Goal: Task Accomplishment & Management: Manage account settings

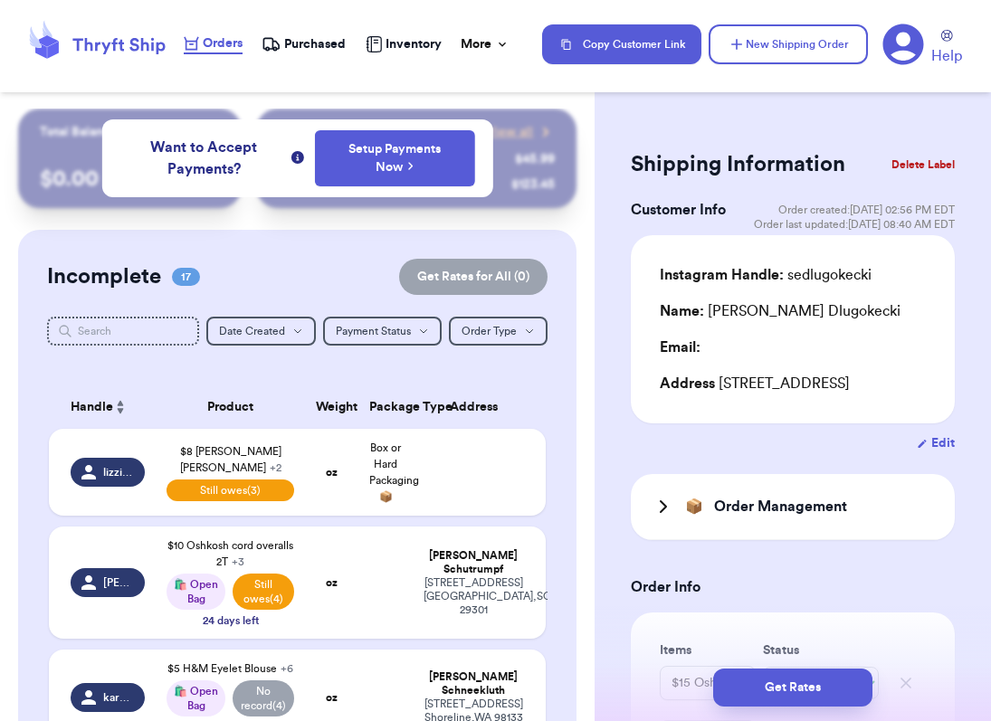
select select "paid"
select select "unpaid"
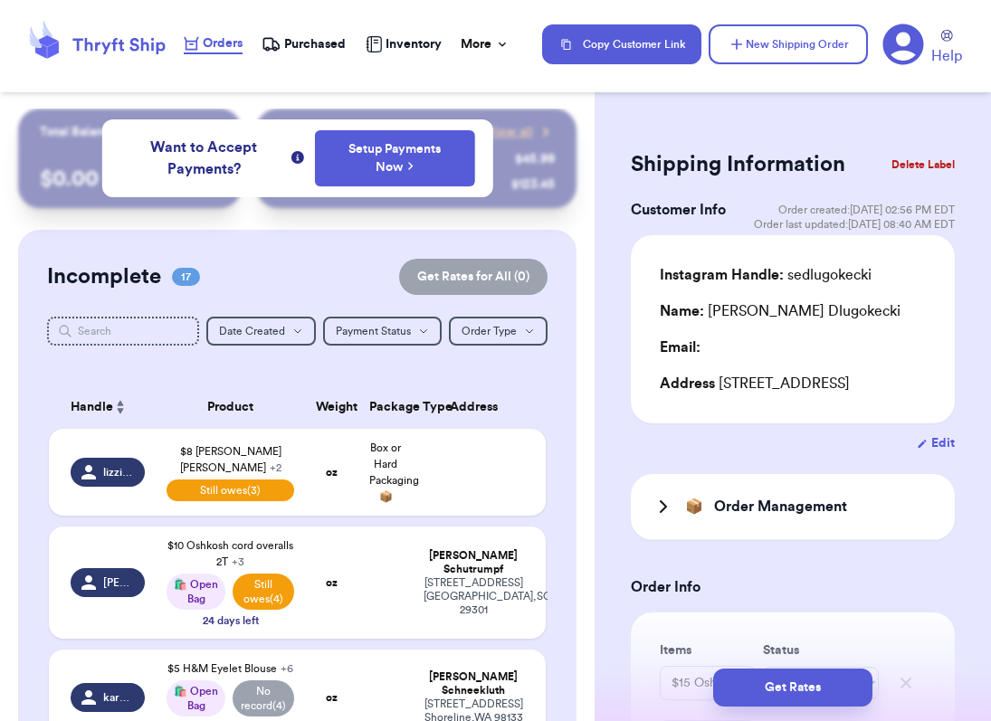
select select "unpaid"
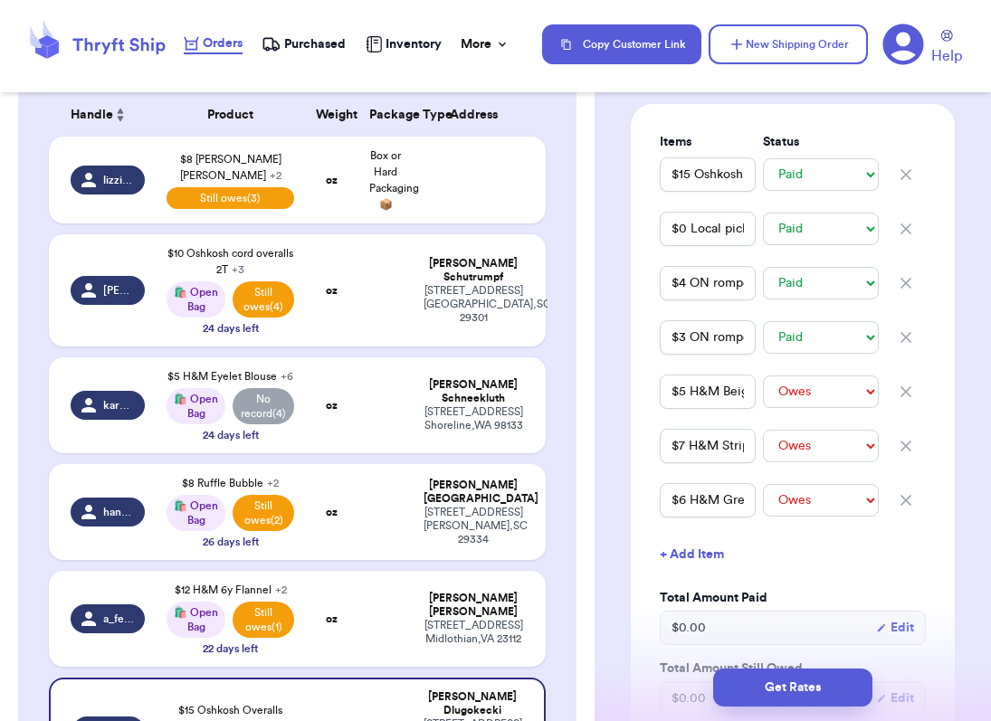
scroll to position [290, 0]
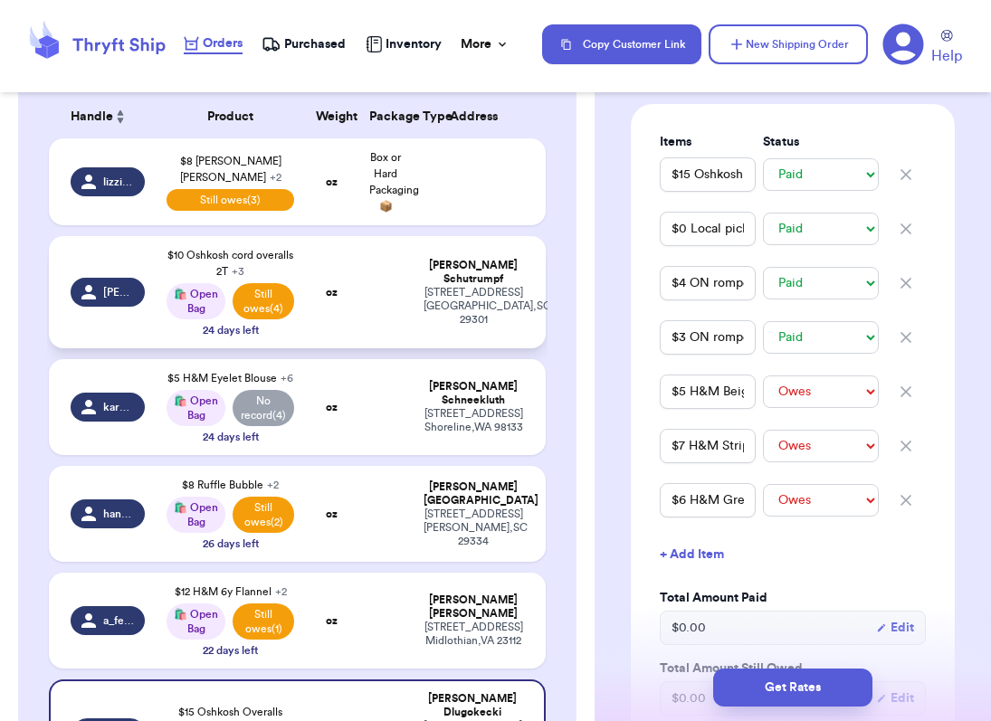
click at [377, 271] on td at bounding box center [384, 292] width 53 height 112
type input "$10 Oshkosh cord overalls 2T"
select select "unpaid"
type input "$5.50 Shipping"
select select "unpaid"
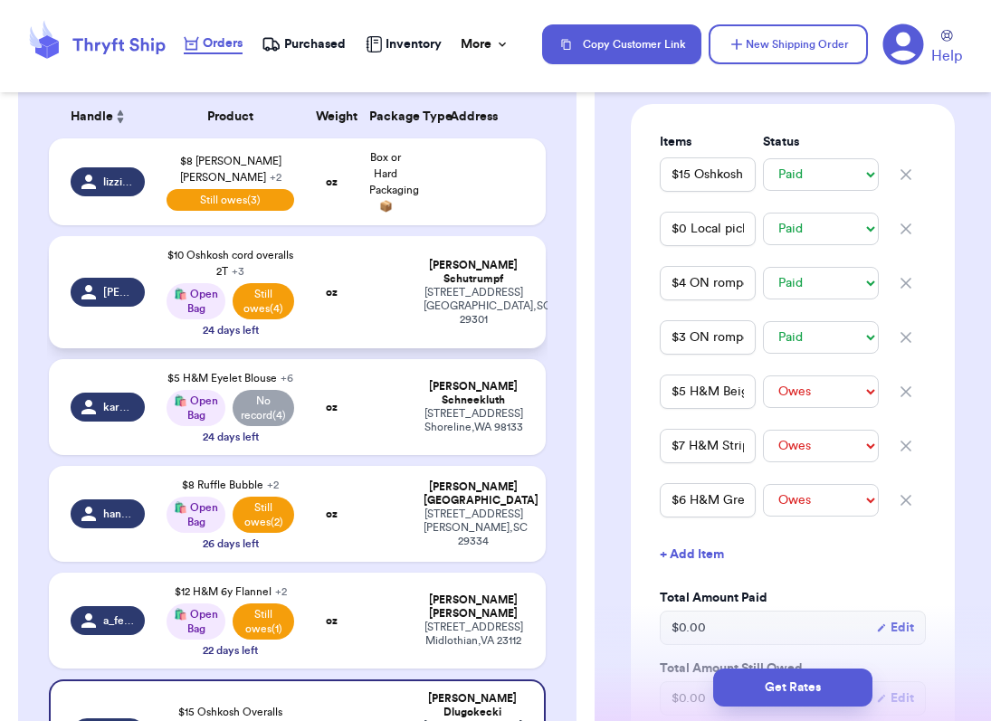
type input "$9 HA 8Y Cords"
select select "unpaid"
type input "$8 Tahari Cord Skirt"
select select "unpaid"
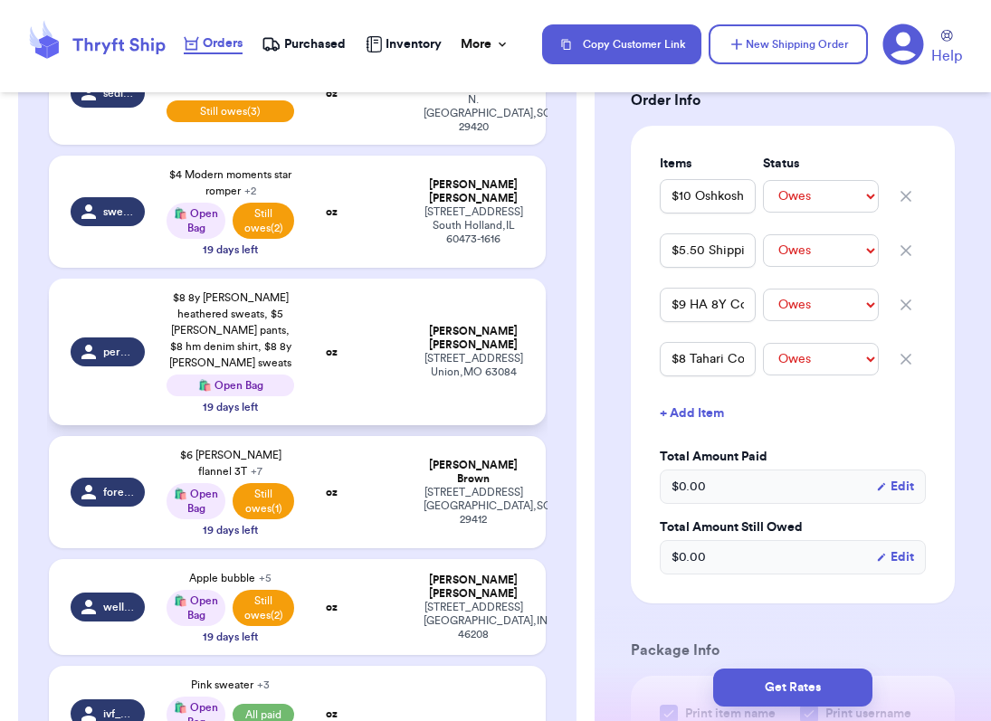
scroll to position [949, 0]
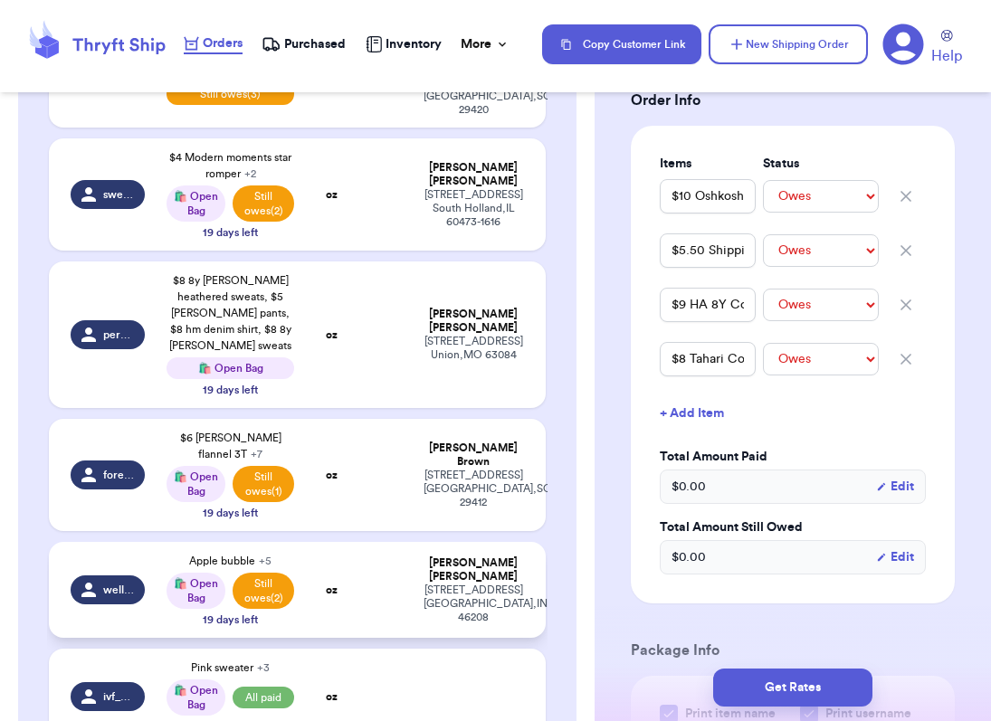
click at [107, 575] on div "wellwornwallace" at bounding box center [108, 589] width 74 height 29
select select "paid"
select select "unpaid"
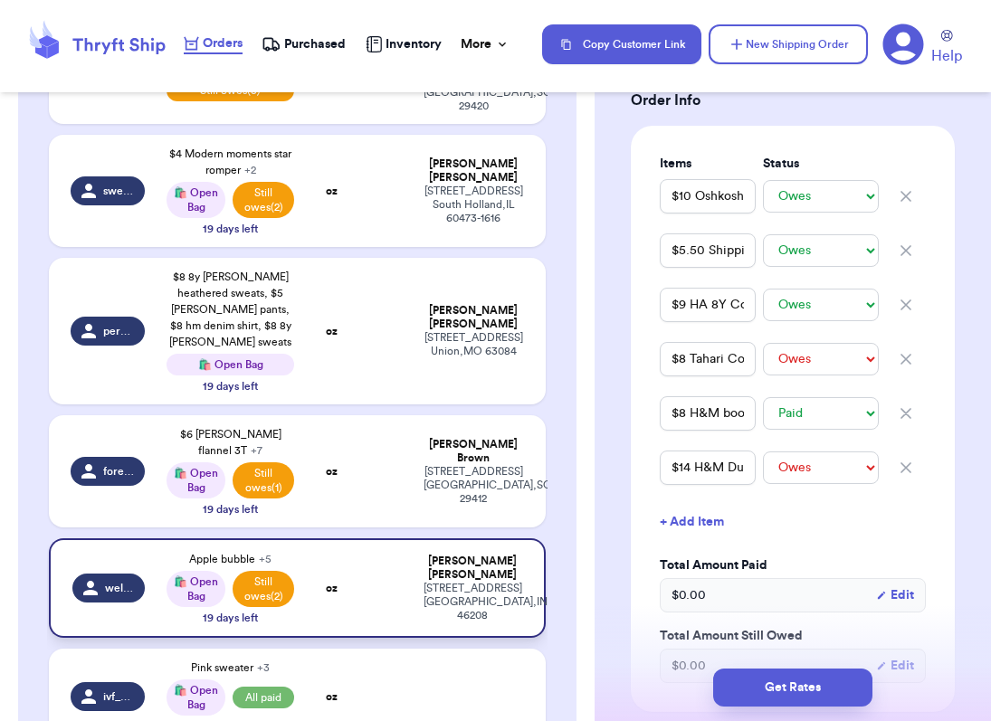
type input "Apple bubble"
select select "paid"
type input "Zara dress"
select select "paid"
type input "$ 6 shipping"
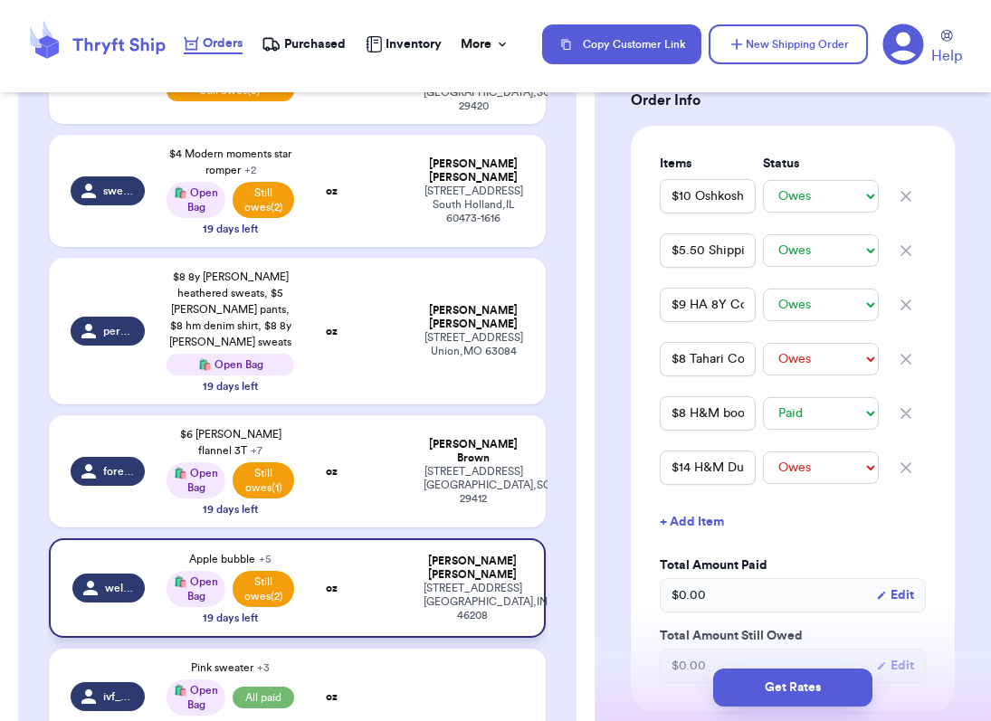
select select "paid"
type input "$8 HM Cords 6Y"
drag, startPoint x: 728, startPoint y: 467, endPoint x: 660, endPoint y: 473, distance: 69.1
click at [660, 473] on input "$14 H&M Duck Pants" at bounding box center [708, 468] width 96 height 34
click at [735, 362] on input "$8 HM Cords 6Y" at bounding box center [708, 359] width 96 height 34
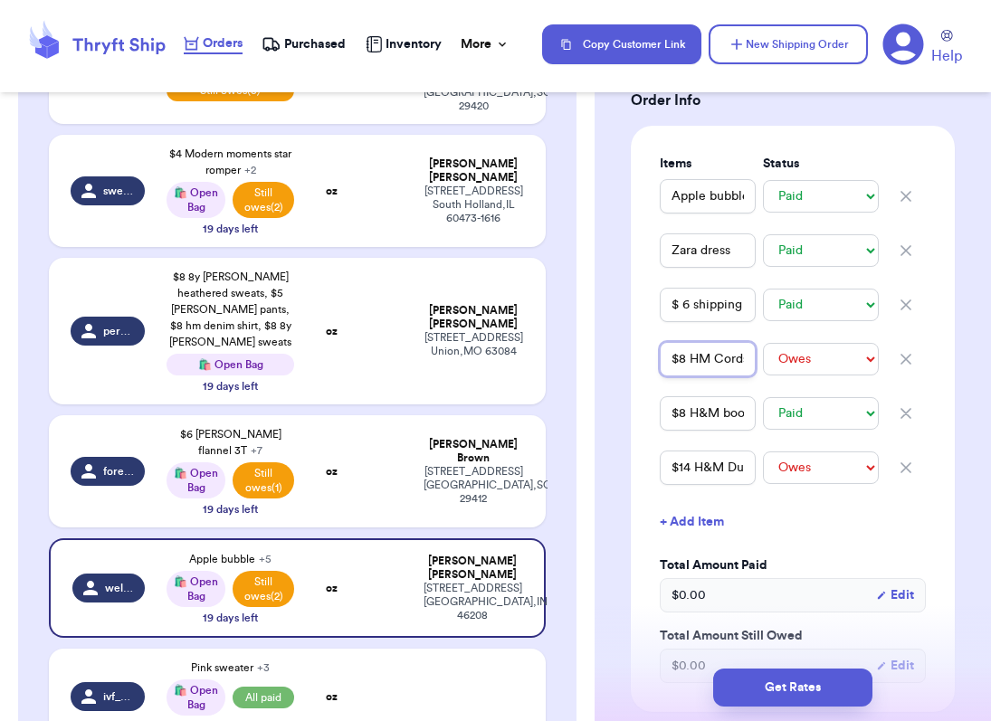
click at [735, 362] on input "$8 HM Cords 6Y" at bounding box center [708, 359] width 96 height 34
click at [725, 364] on input "$8 HM Cords 6Y" at bounding box center [708, 359] width 96 height 34
drag, startPoint x: 730, startPoint y: 358, endPoint x: 773, endPoint y: 360, distance: 42.6
click at [773, 360] on div "$8 HM Cords 6Y -- Paid Owes" at bounding box center [793, 359] width 266 height 40
click at [740, 364] on input "$8 HM Cords 6Y" at bounding box center [708, 359] width 96 height 34
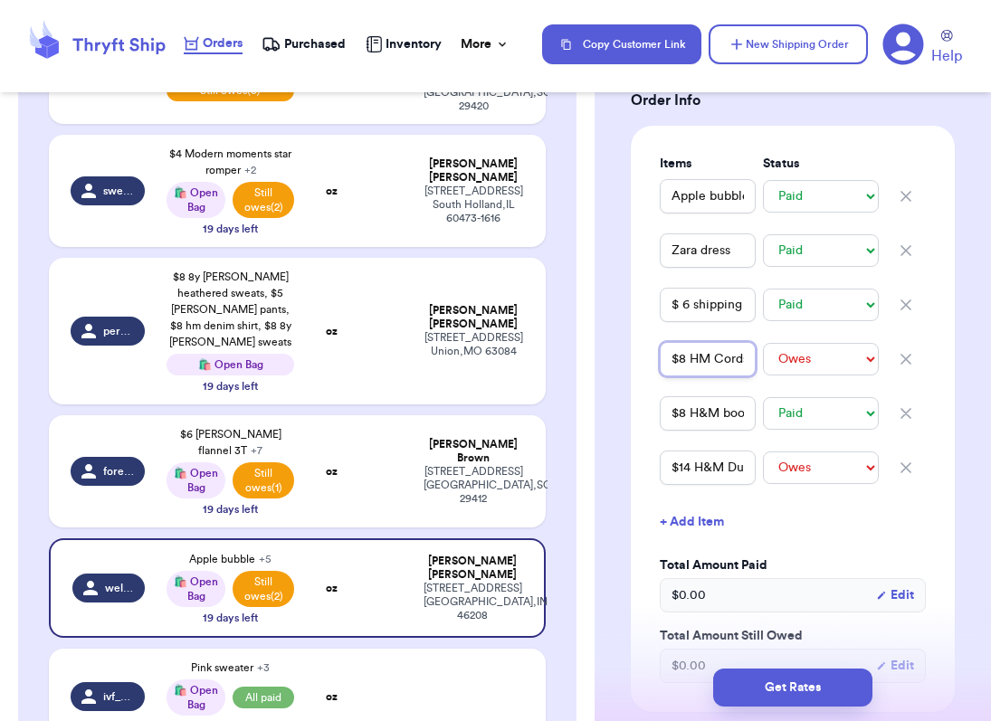
drag, startPoint x: 716, startPoint y: 364, endPoint x: 607, endPoint y: 360, distance: 108.6
click at [607, 360] on div "Shipping Information Delete Label Customer Info Order created: [DATE] 10:29 PM …" at bounding box center [792, 607] width 396 height 2015
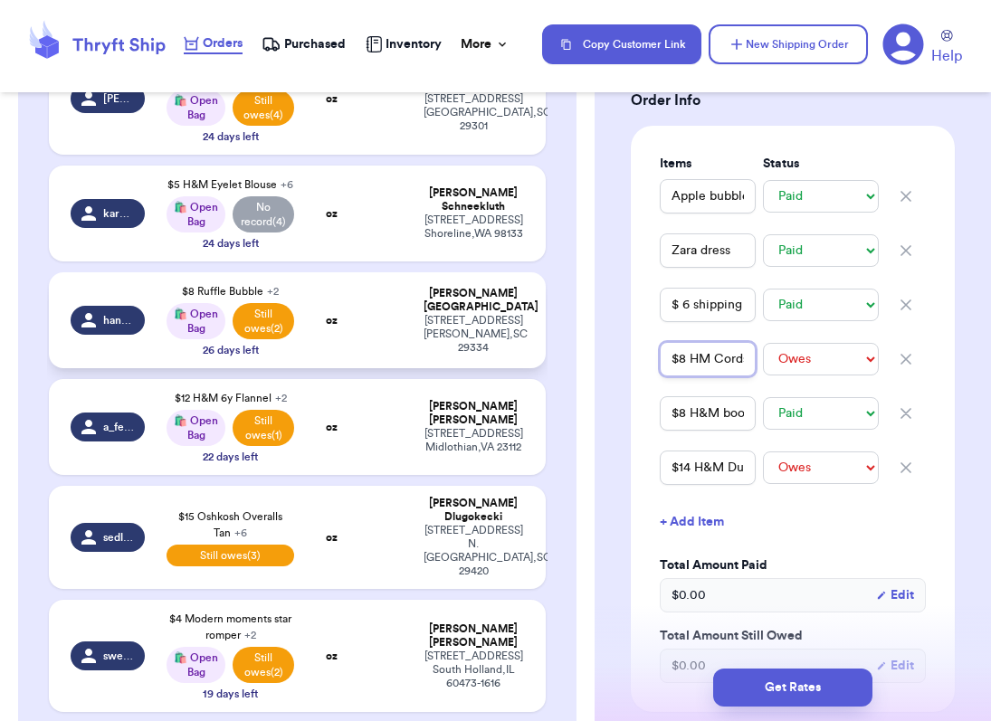
scroll to position [295, 0]
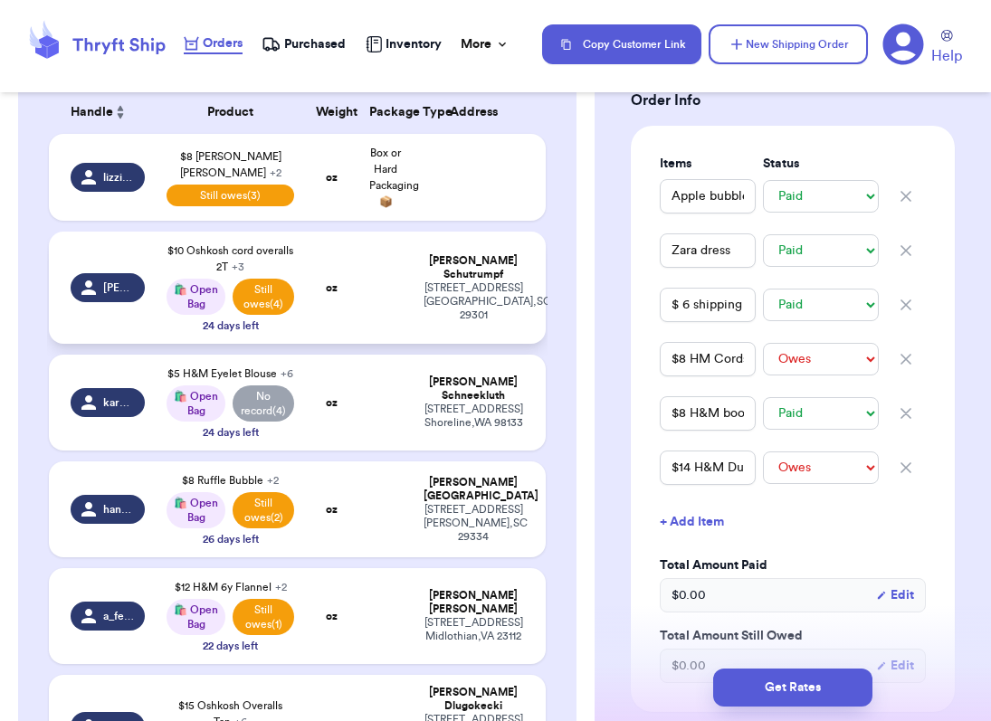
click at [113, 258] on td "[PERSON_NAME]" at bounding box center [102, 288] width 107 height 112
type input "$10 Oshkosh cord overalls 2T"
select select "unpaid"
type input "$5.50 Shipping"
select select "unpaid"
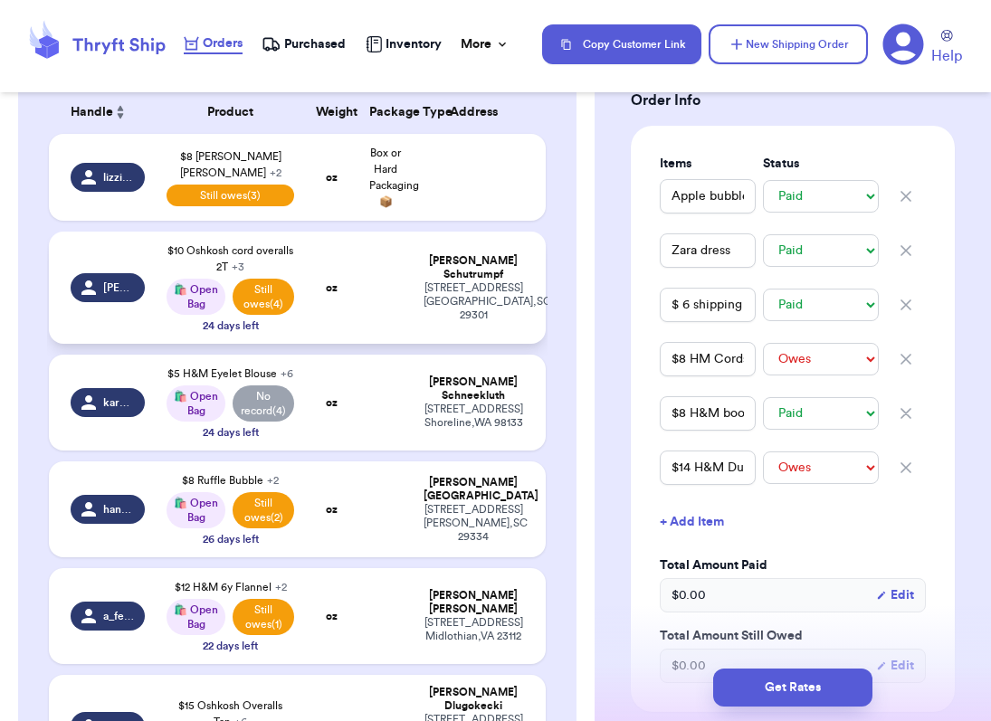
type input "$9 HA 8Y Cords"
select select "unpaid"
type input "$8 Tahari Cord Skirt"
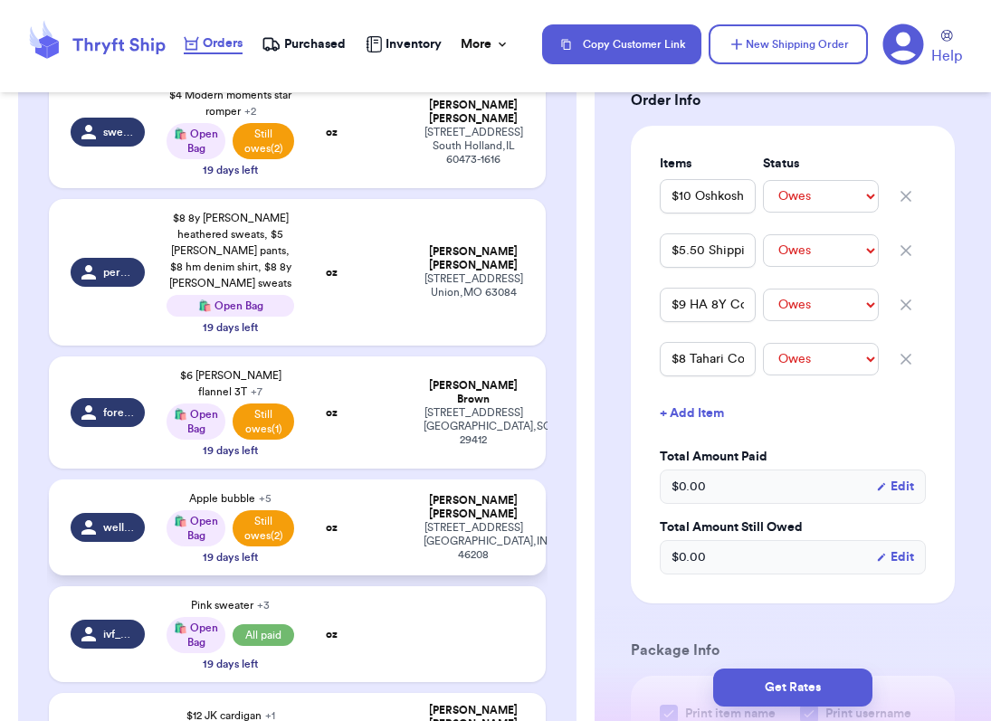
scroll to position [1013, 0]
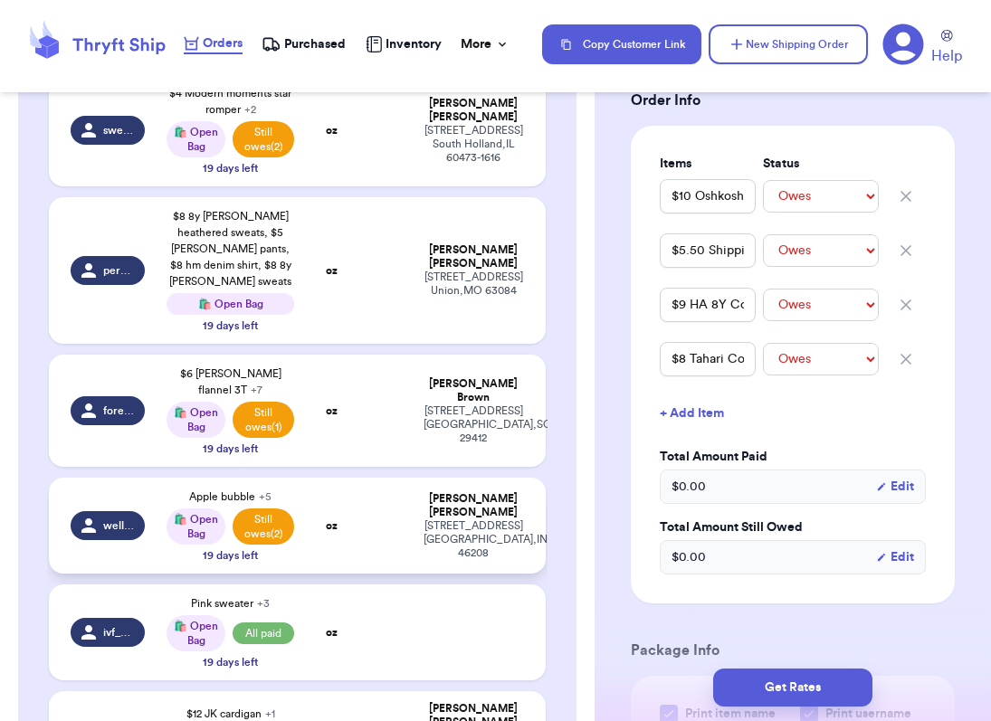
click at [119, 515] on td "wellwornwallace" at bounding box center [102, 526] width 107 height 96
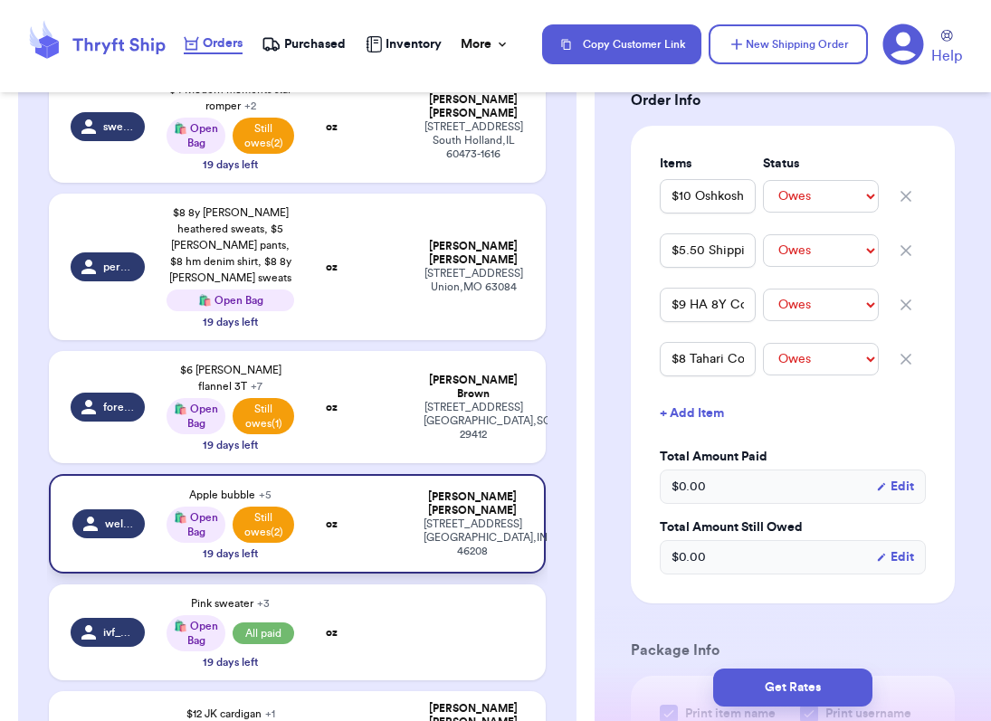
type input "Apple bubble"
select select "paid"
type input "Zara dress"
select select "paid"
type input "$ 6 shipping"
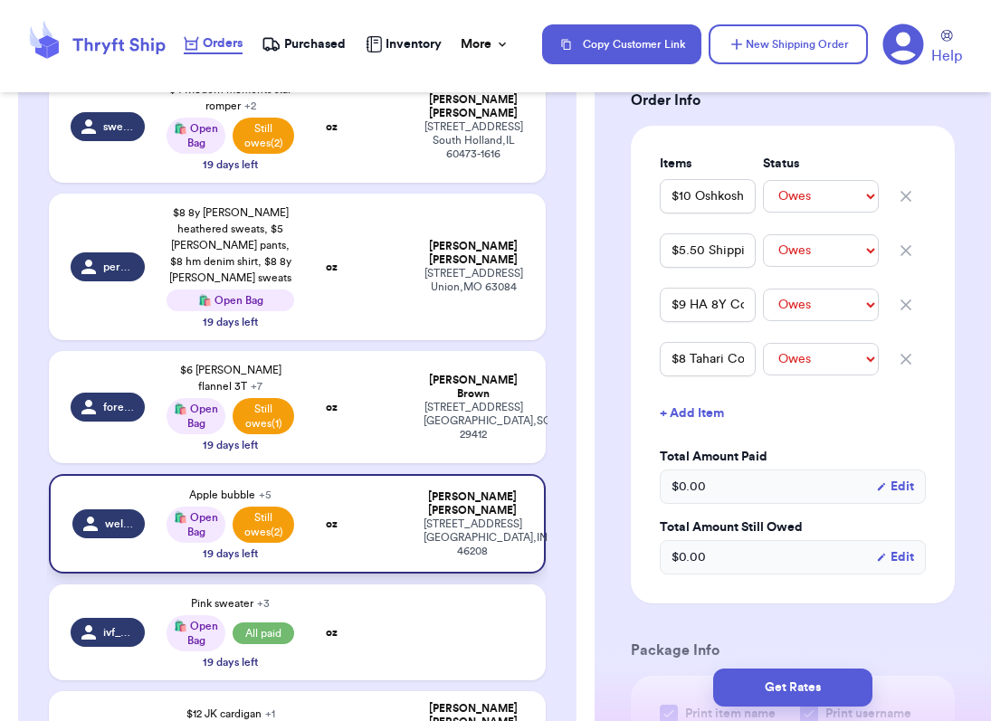
select select "paid"
type input "$8 HM Cords 6Y"
select select "paid"
select select "unpaid"
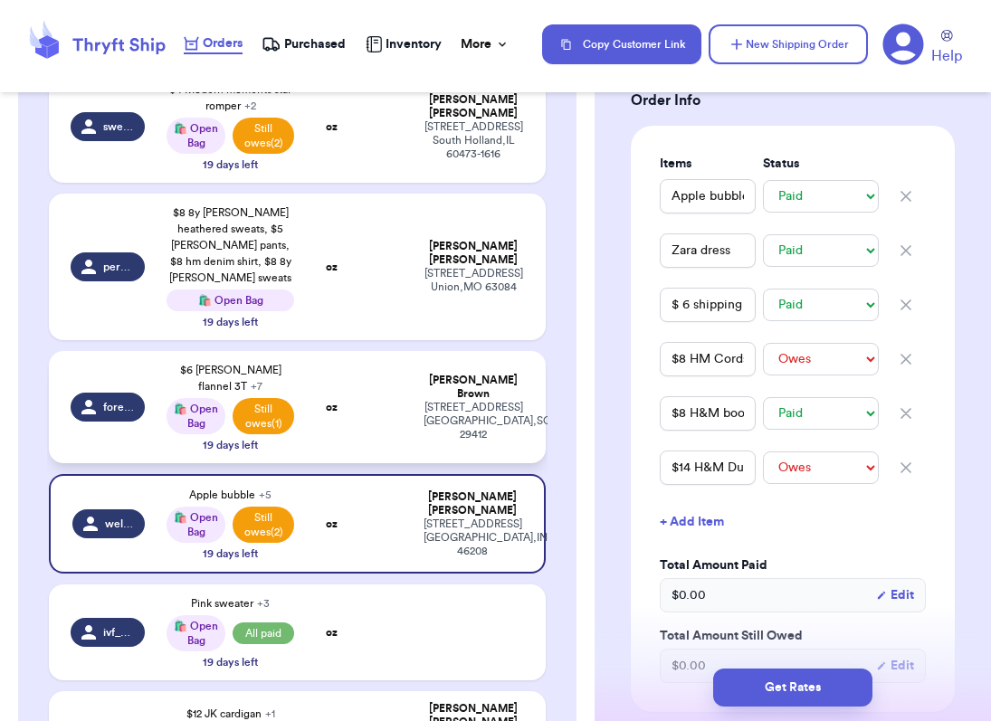
click at [108, 351] on td "forever_laxin11" at bounding box center [102, 407] width 107 height 112
type input "$4 H&M Flannel Dress 2T (story sale add-on)"
type input "$6 [PERSON_NAME] flannel 3T"
type input "$20 HA navy plaid dress"
type input "$16 oshkosh cord dress"
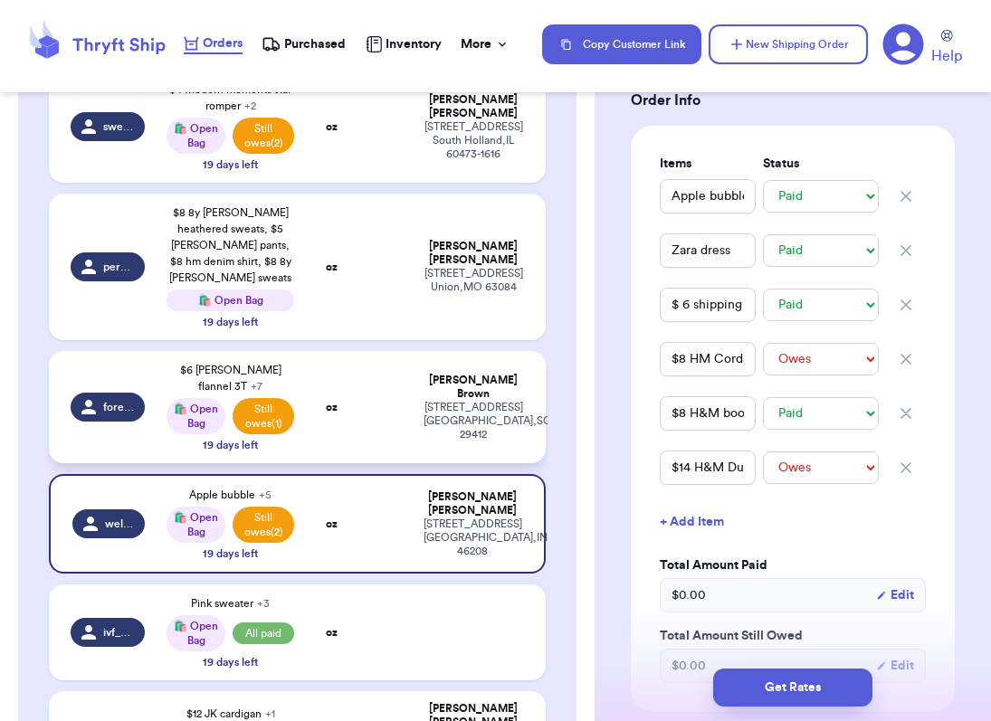
select select "paid"
type input "$6 shipping"
type input "$3 old navy hooded button down"
select select "paid"
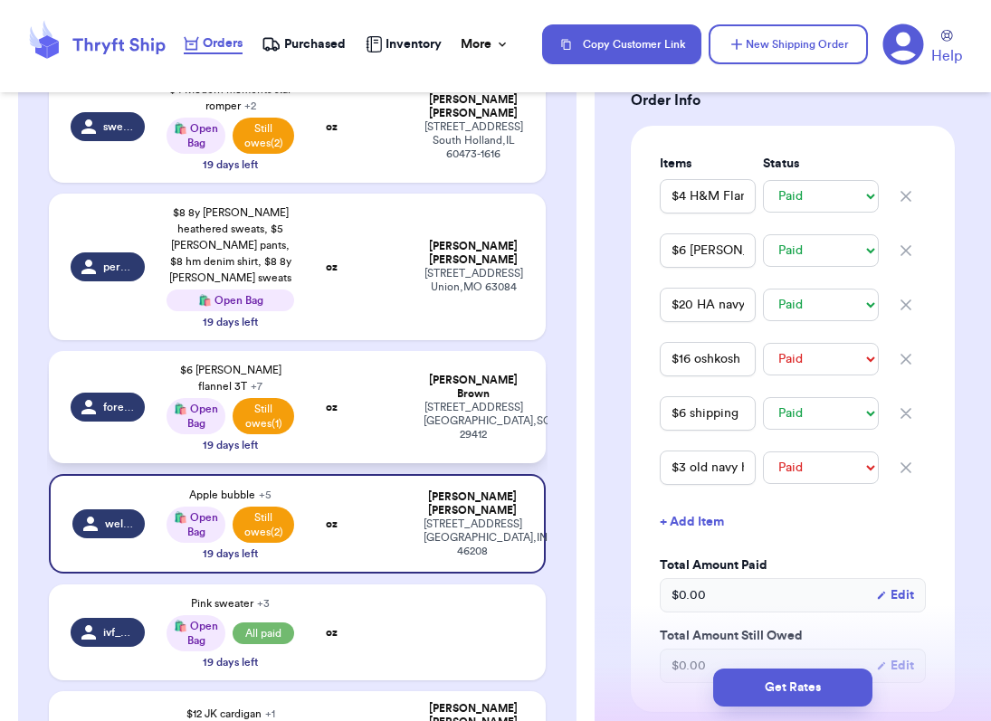
select select "unpaid"
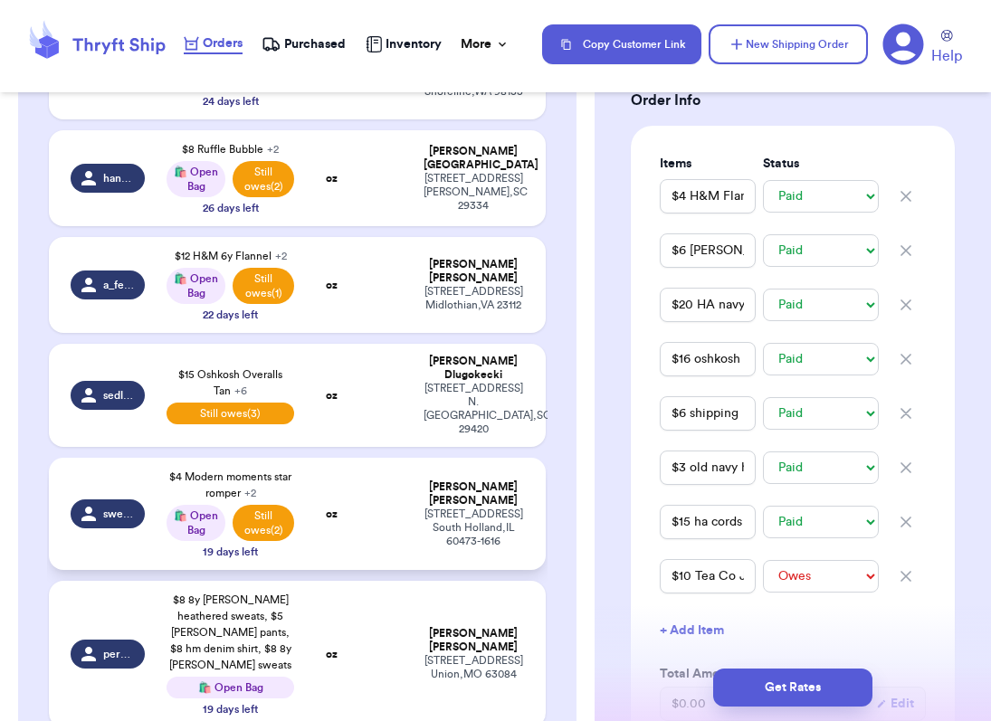
scroll to position [625, 0]
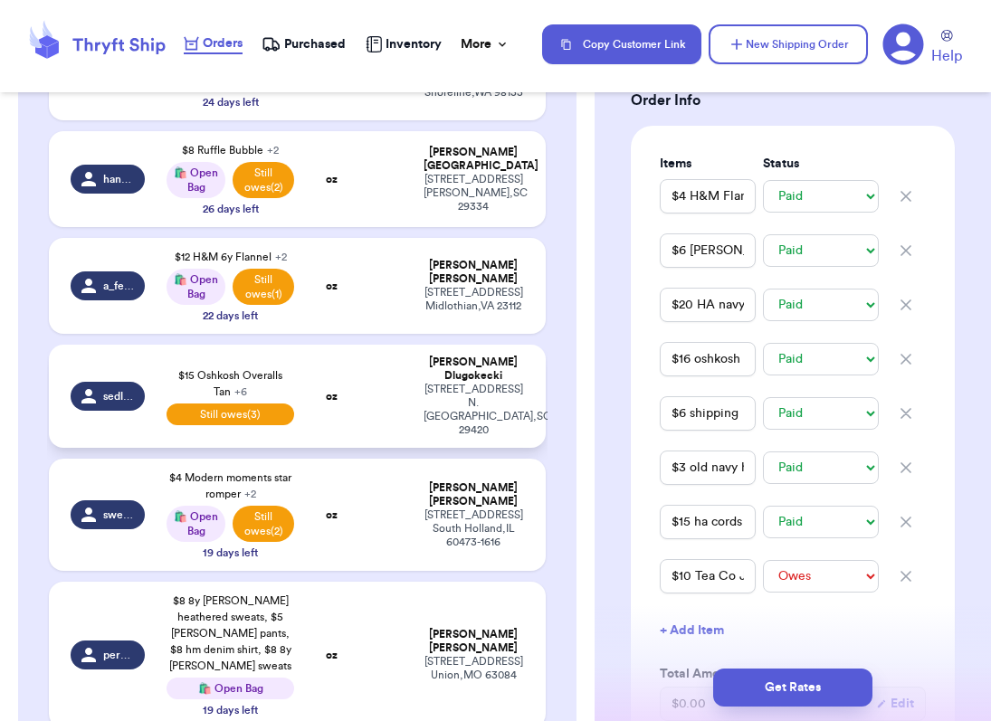
click at [147, 368] on td "sedlugokecki" at bounding box center [102, 396] width 107 height 103
type input "$15 Oshkosh Overalls Tan"
type input "$0 Local pickup"
type input "$4 ON romper 18-24m"
type input "$3 ON romper 12-18m"
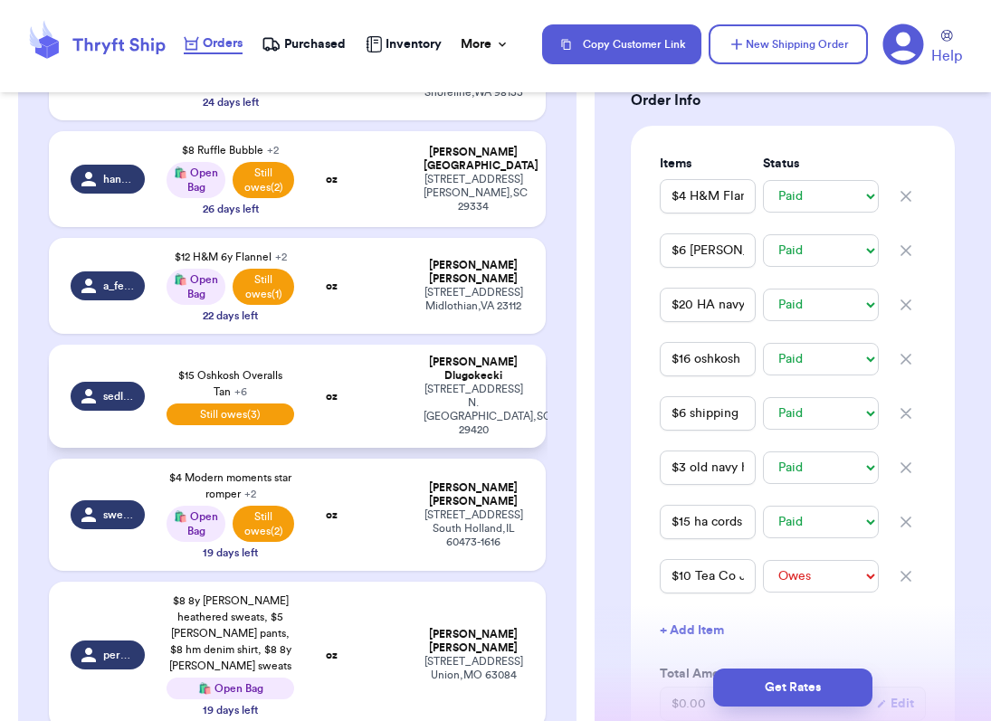
type input "$5 H&M Beige Button Down"
select select "unpaid"
type input "$7 H&M Striped Set"
select select "unpaid"
type input "$6 H&M Grey Polo"
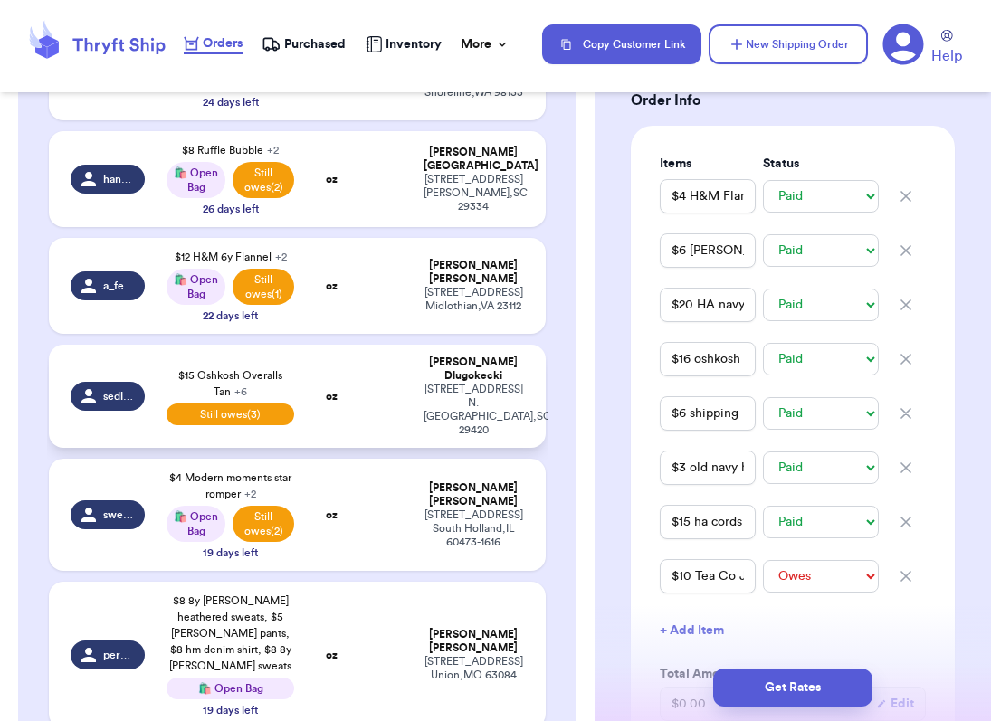
select select "unpaid"
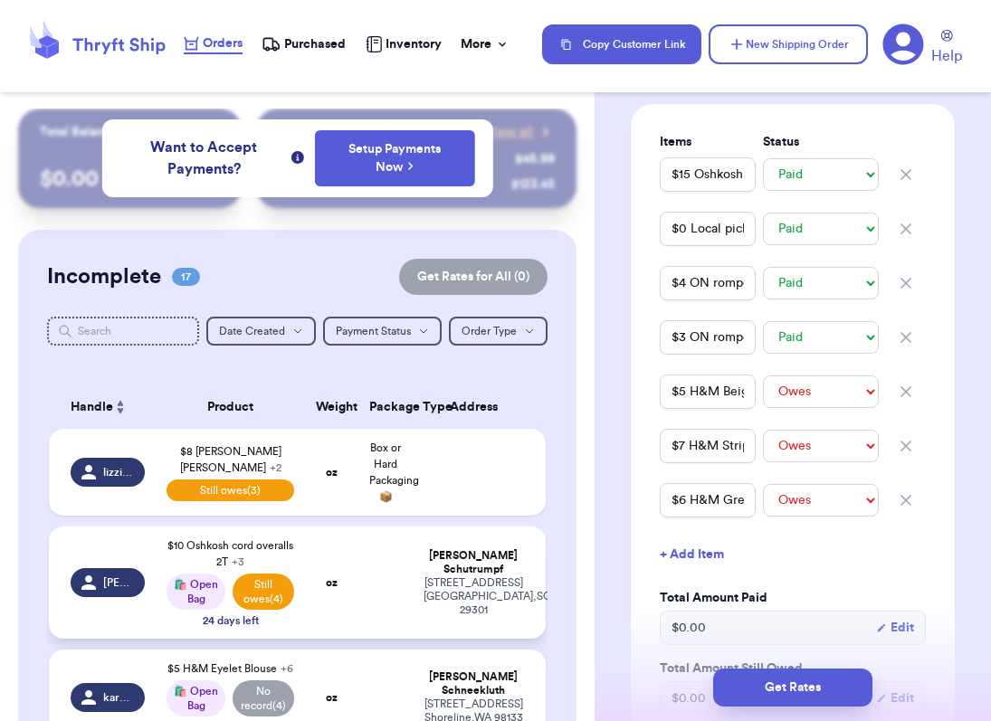
scroll to position [0, 0]
click at [433, 468] on td at bounding box center [480, 472] width 134 height 87
type input "$8 [PERSON_NAME] [PERSON_NAME]"
select select "unpaid"
type input "$5.50 shipping"
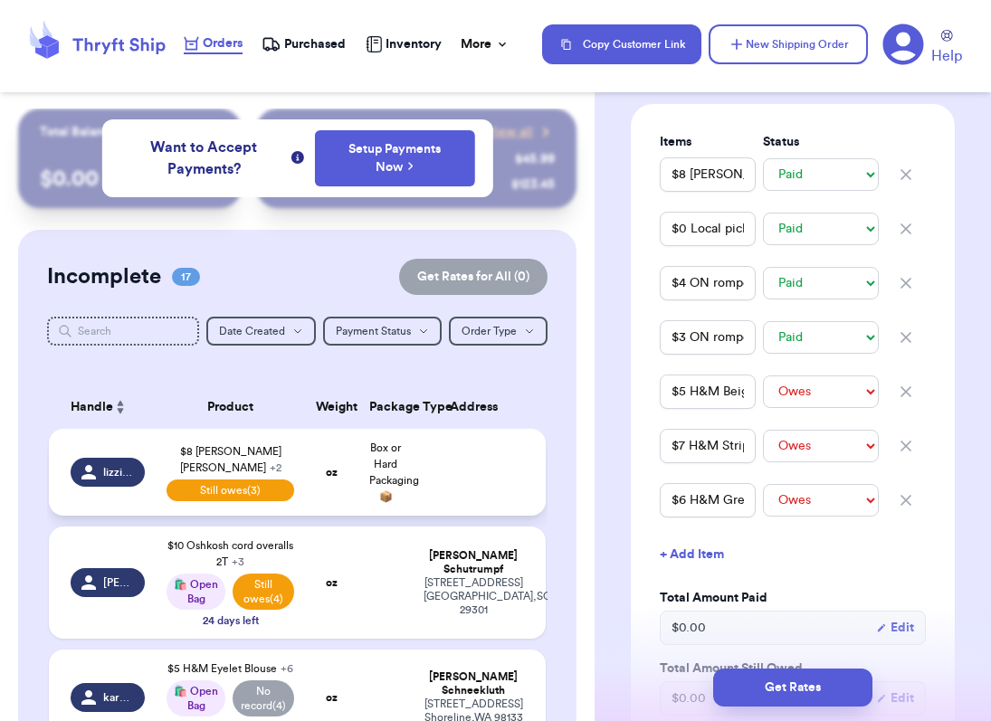
select select "unpaid"
type input "$14 [PERSON_NAME] set"
select select "unpaid"
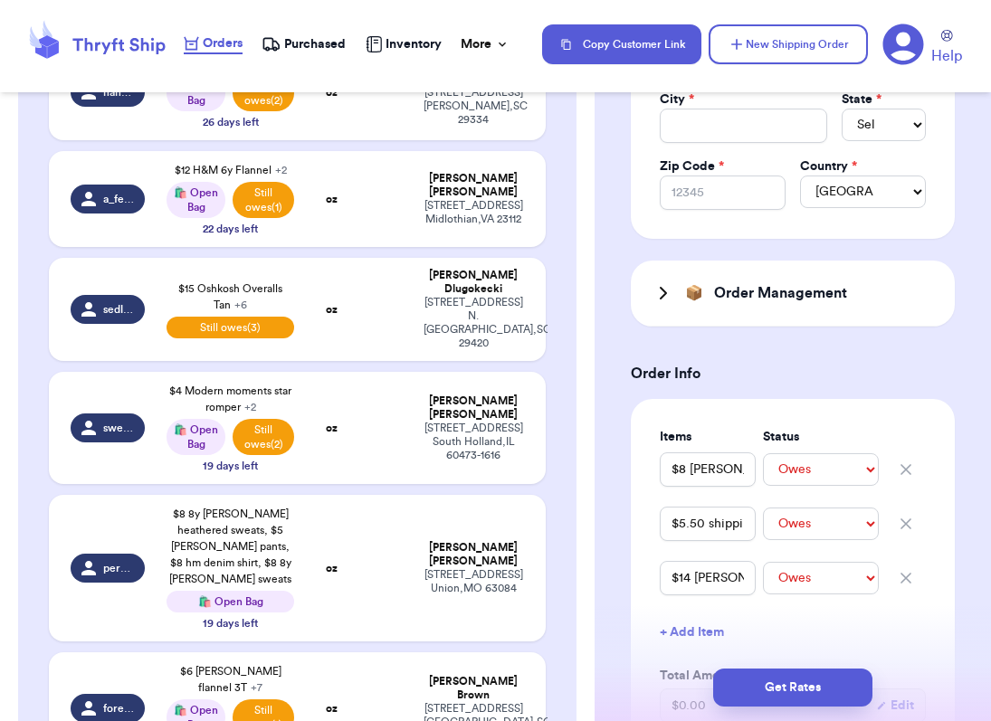
scroll to position [719, 0]
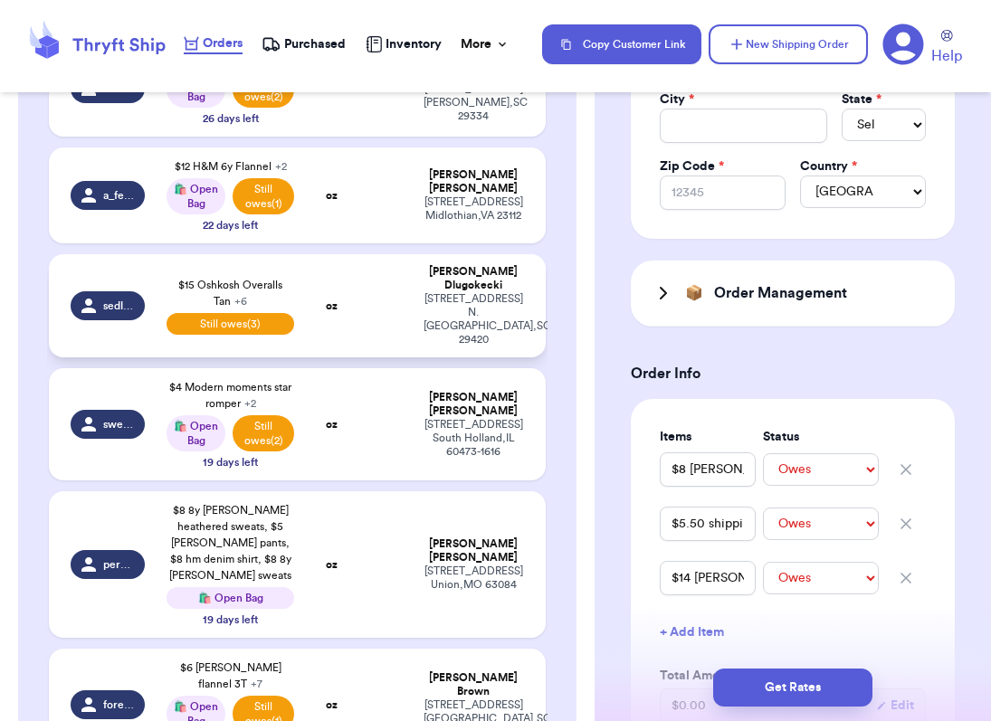
click at [439, 316] on div "[STREET_ADDRESS]" at bounding box center [473, 319] width 101 height 54
type input "$15 Oshkosh Overalls Tan"
select select "paid"
type input "$0 Local pickup"
select select "paid"
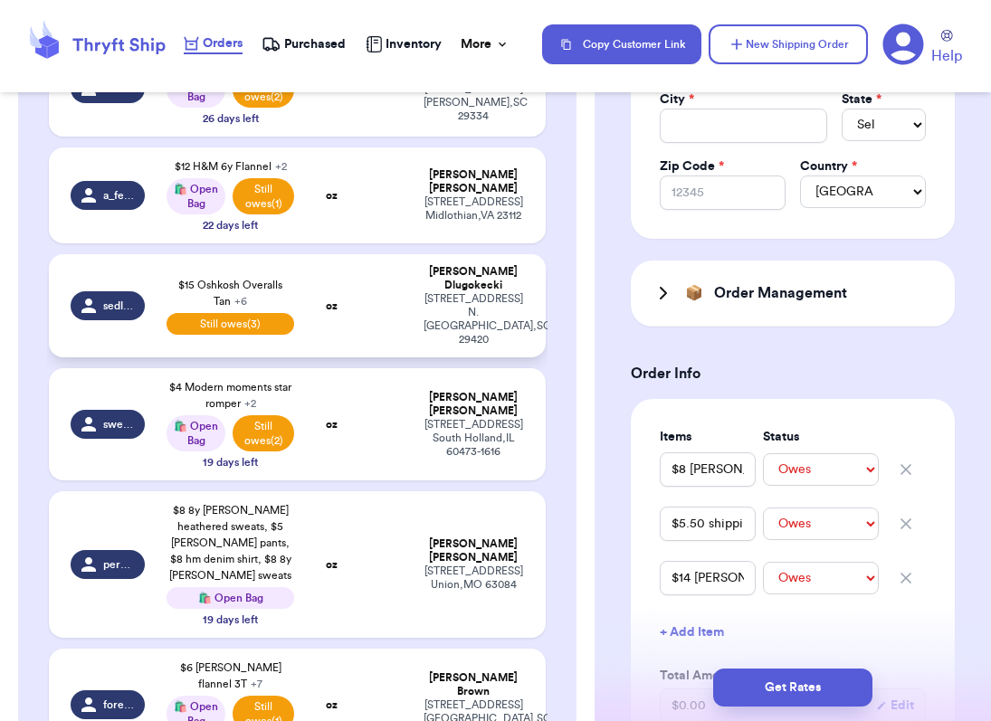
type input "$4 ON romper 18-24m"
select select "paid"
select select "unpaid"
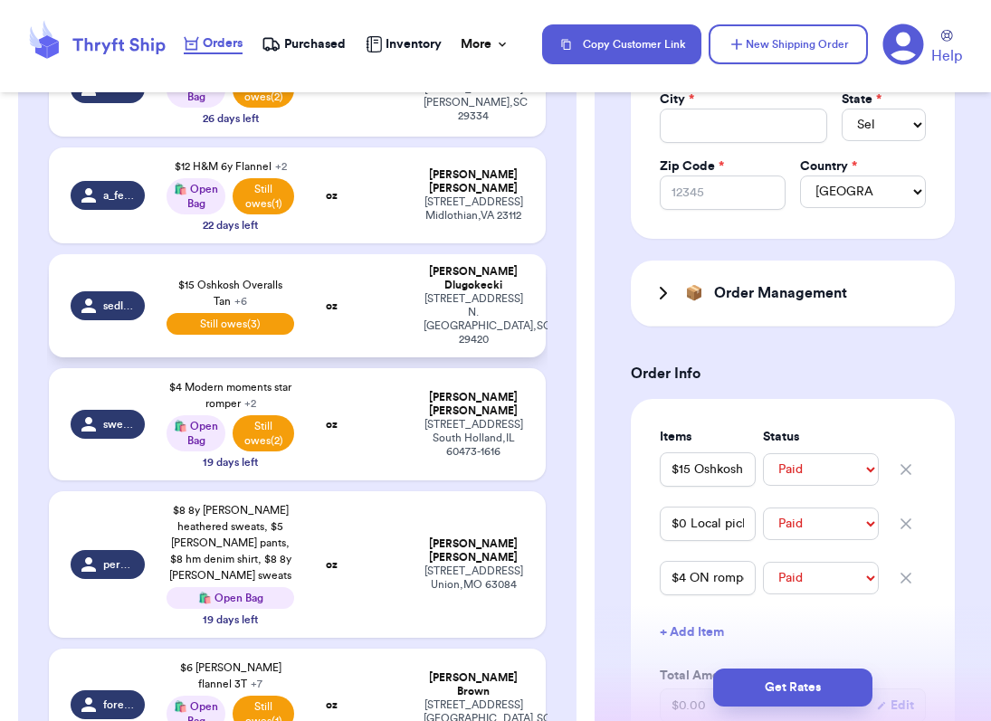
select select "unpaid"
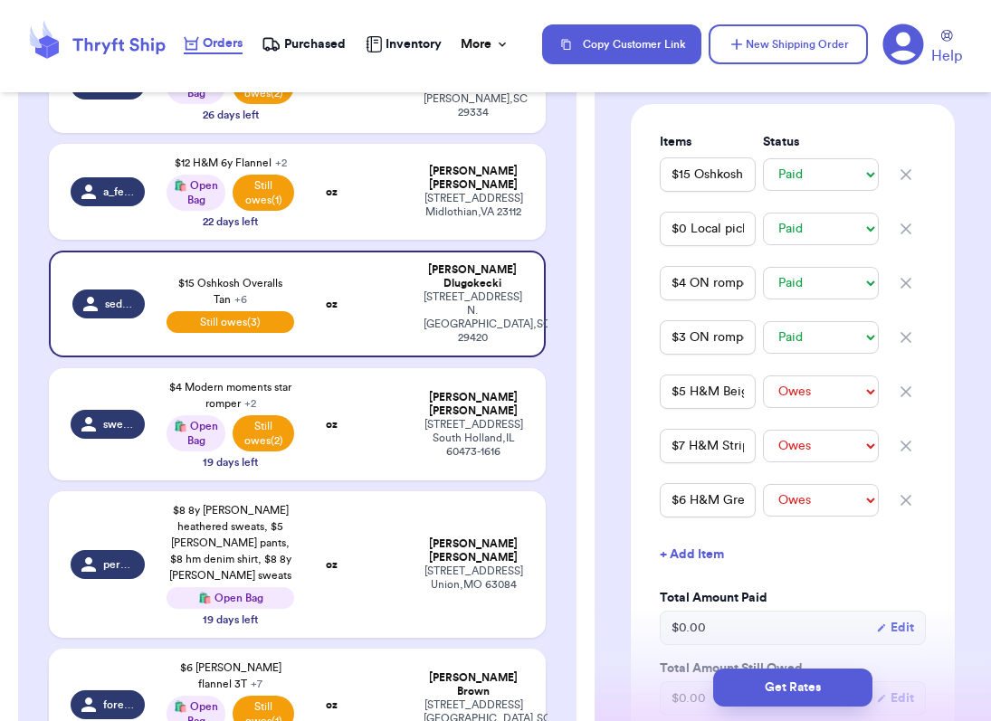
click at [113, 649] on td "forever_laxin11" at bounding box center [102, 705] width 107 height 112
type input "$4 H&M Flannel Dress 2T (story sale add-on)"
type input "$6 [PERSON_NAME] flannel 3T"
type input "$20 HA navy plaid dress"
type input "$16 oshkosh cord dress"
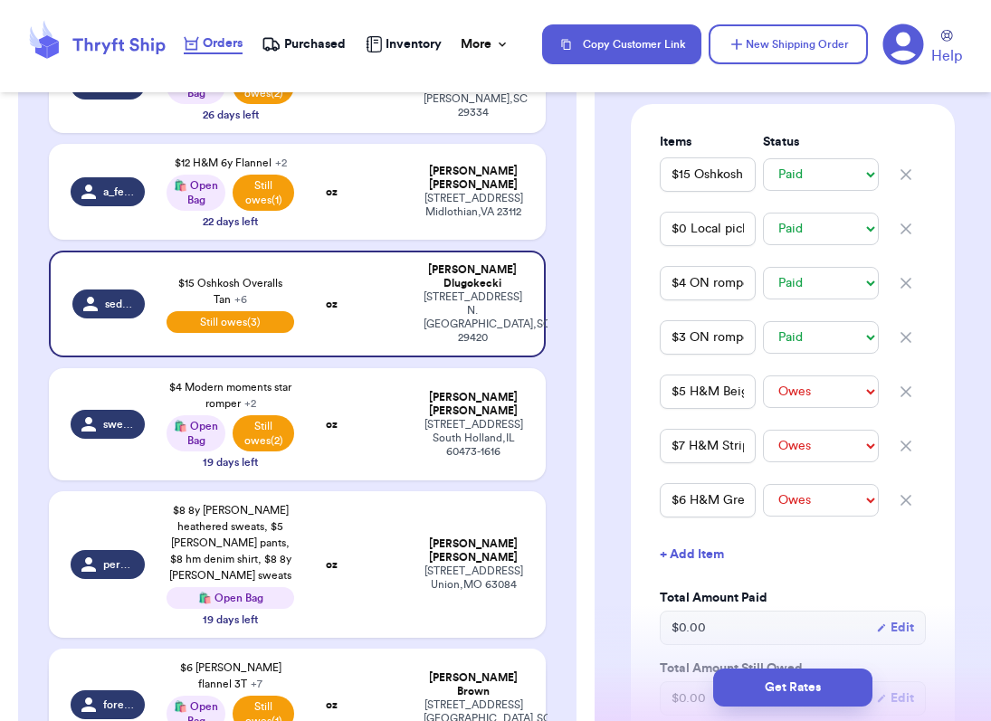
type input "$6 shipping"
select select "paid"
type input "$3 old navy hooded button down"
select select "paid"
type input "$15 ha cords grey"
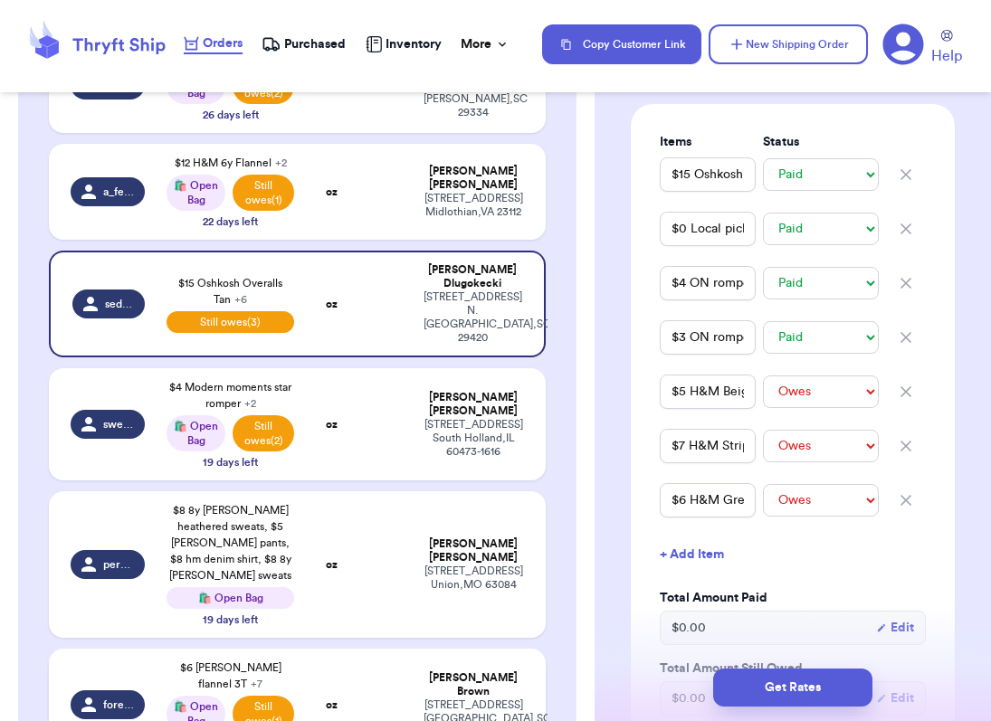
select select "paid"
select select "unpaid"
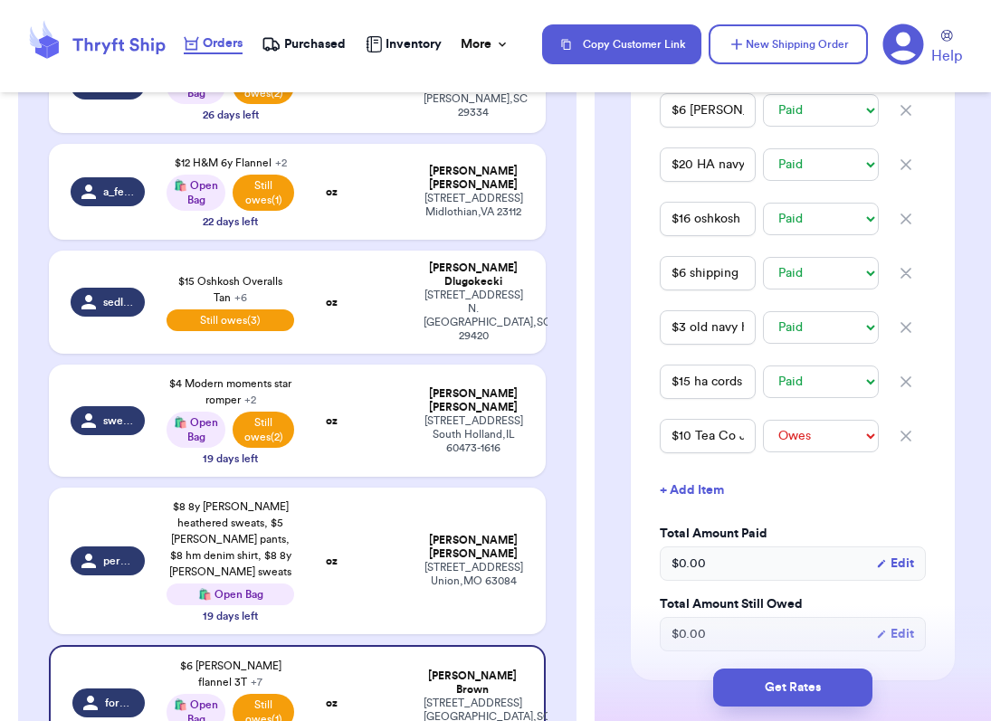
scroll to position [652, 0]
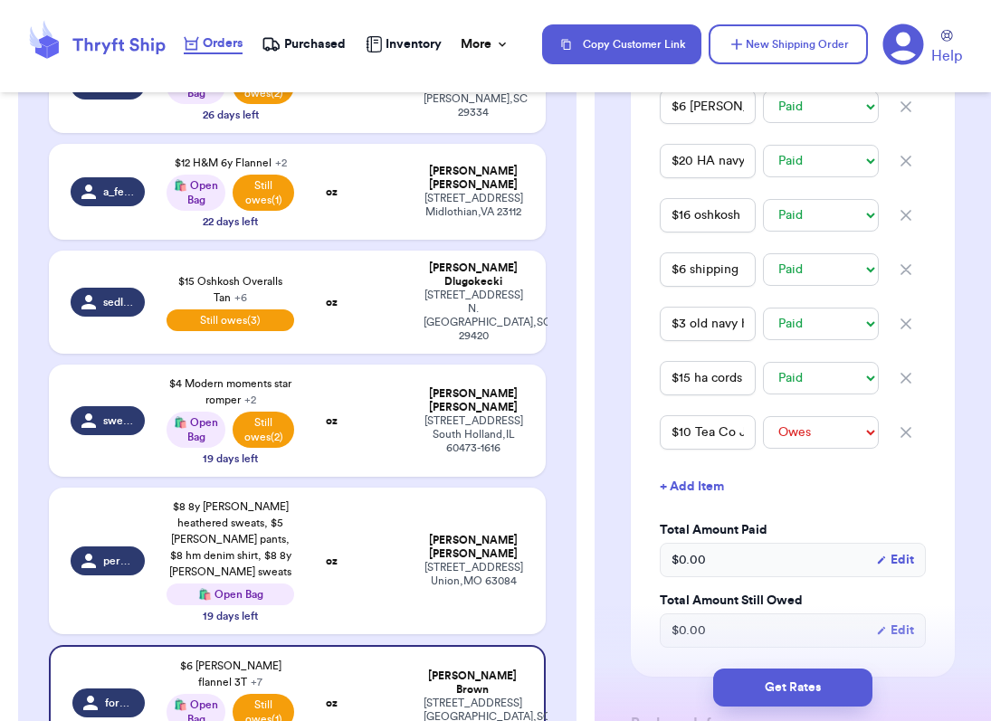
click at [713, 492] on button "+ Add Item" at bounding box center [792, 487] width 280 height 40
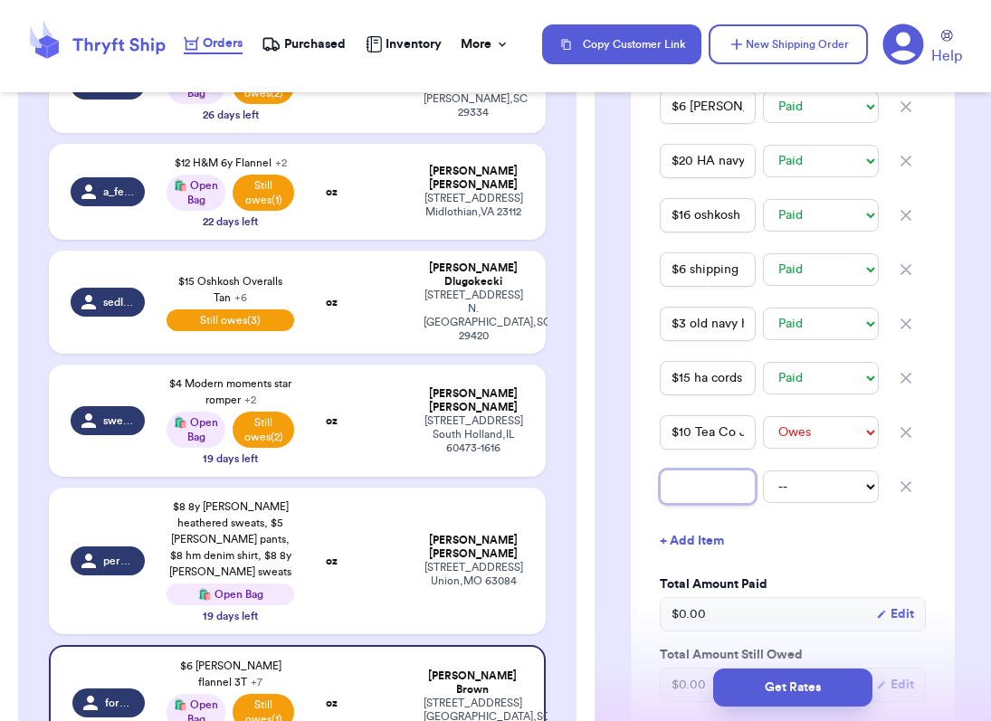
click at [698, 494] on input "text" at bounding box center [708, 487] width 96 height 34
type input "$"
type input "$6"
type input "$6 S"
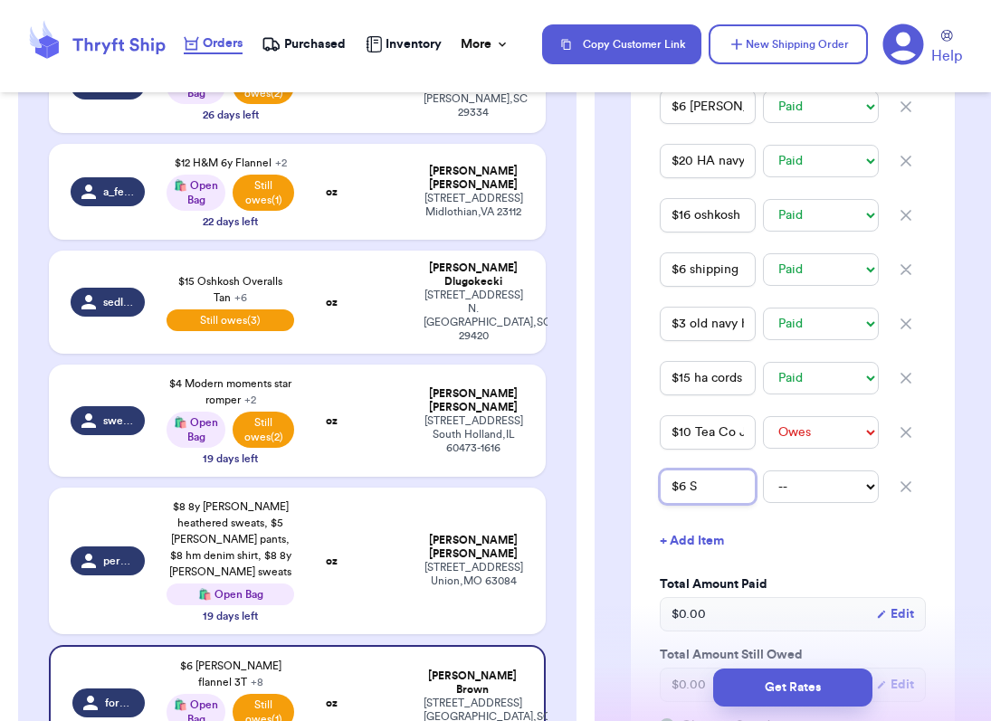
type input "$6 Sn"
type input "$6 Snw"
type input "$6 Sn"
type input "$6 Sno"
type input "$6 Snow"
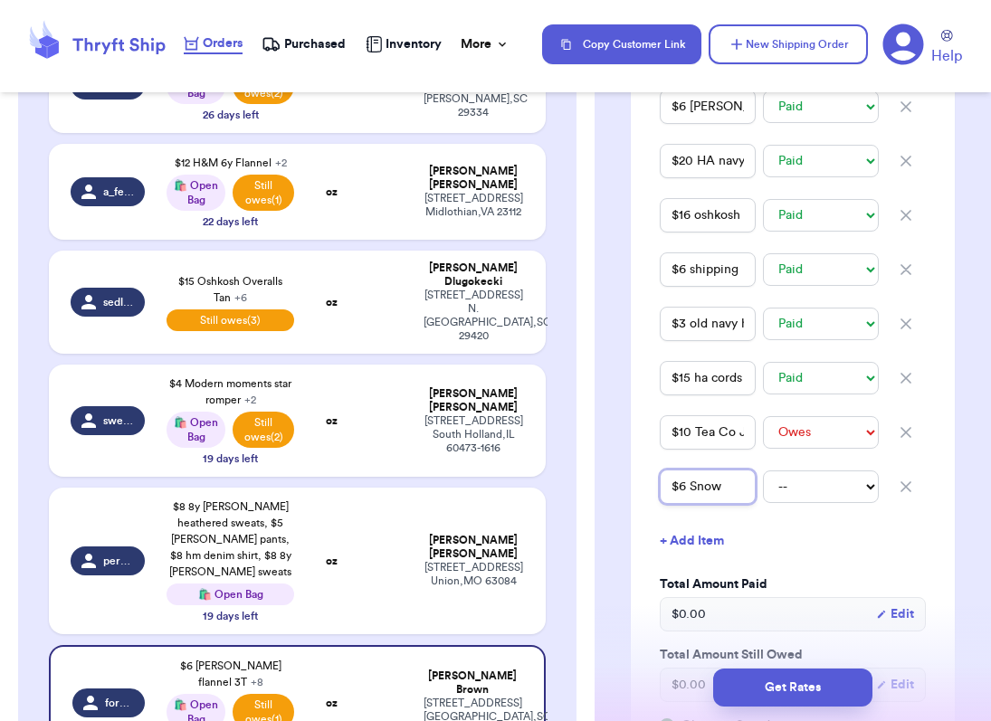
type input "$6 Snowm"
type input "$6 Snowma"
type input "$6 Snowman"
type input "$6 Snowman B"
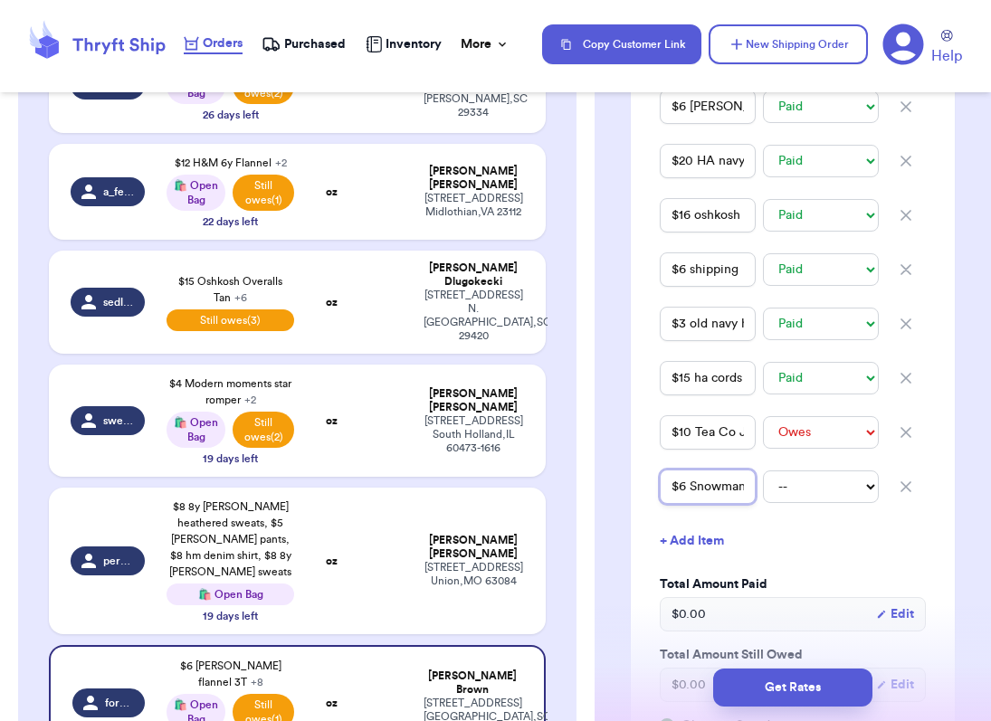
type input "$6 Snowman Bu"
type input "$6 Snowman Bub"
type input "$6 Snowman [PERSON_NAME]"
type input "$6 Snowman Bubbl"
type input "$6 Snowman Bubble"
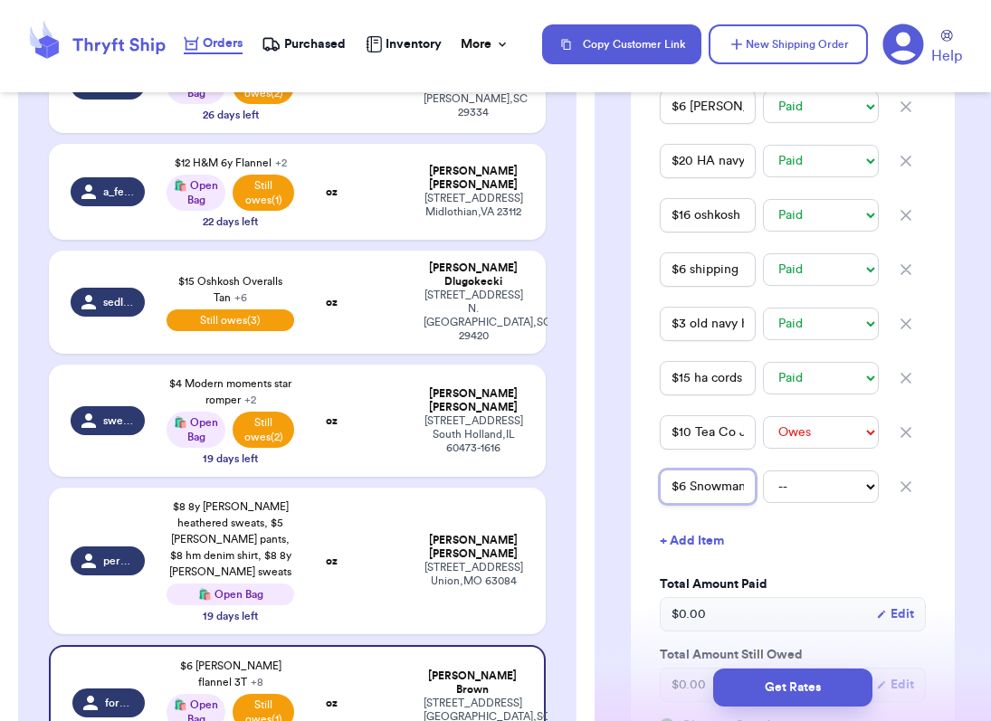
type input "$6 Snowman Bubble"
select select "unpaid"
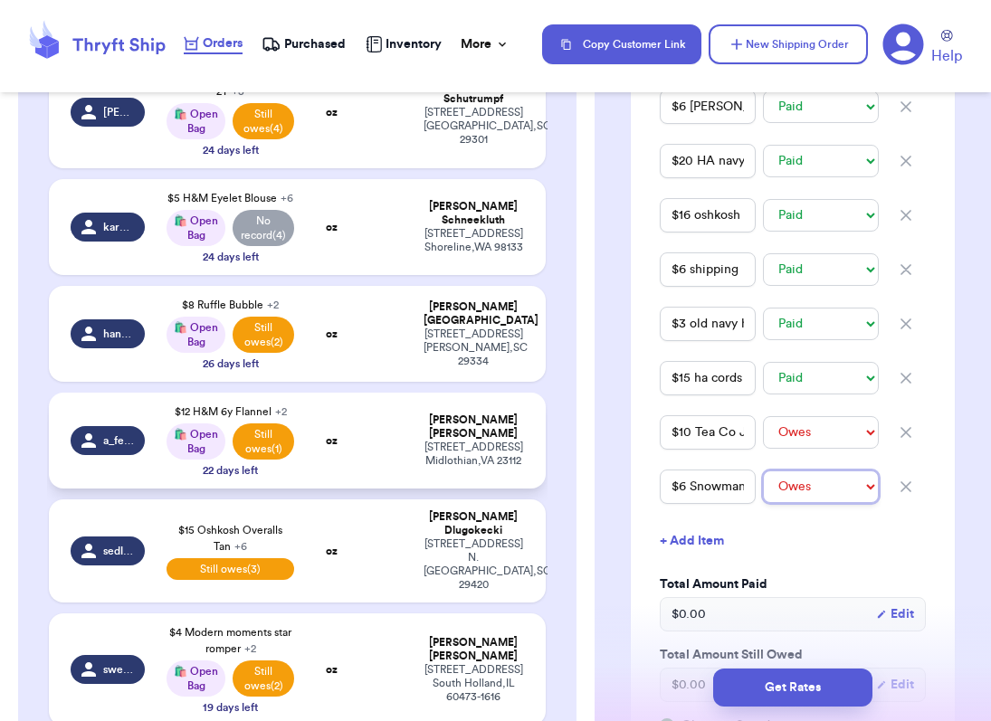
scroll to position [498, 0]
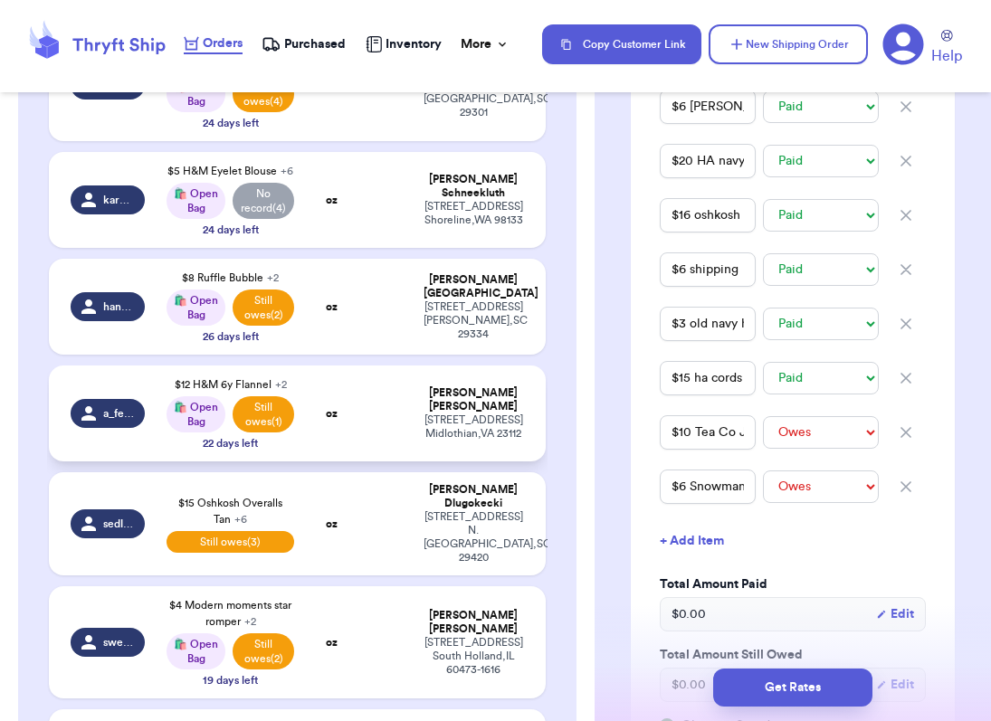
click at [453, 419] on div "[STREET_ADDRESS]" at bounding box center [473, 426] width 101 height 27
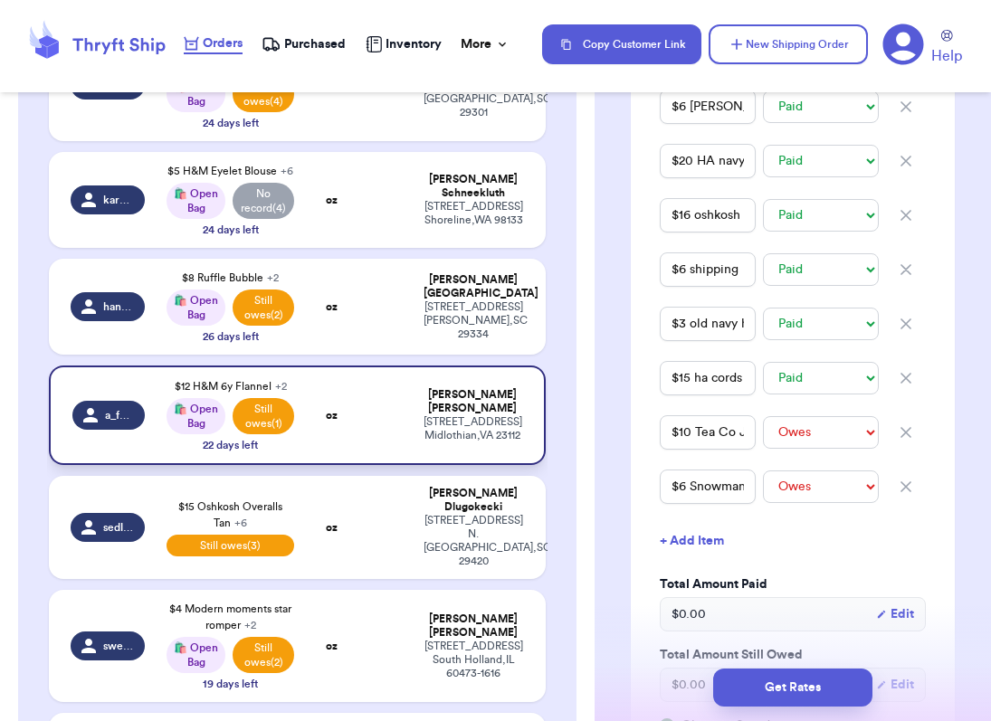
type input "$7 [PERSON_NAME] Vest"
select select "unpaid"
type input "$12 H&M 6y Flannel"
type input "$6 shipping"
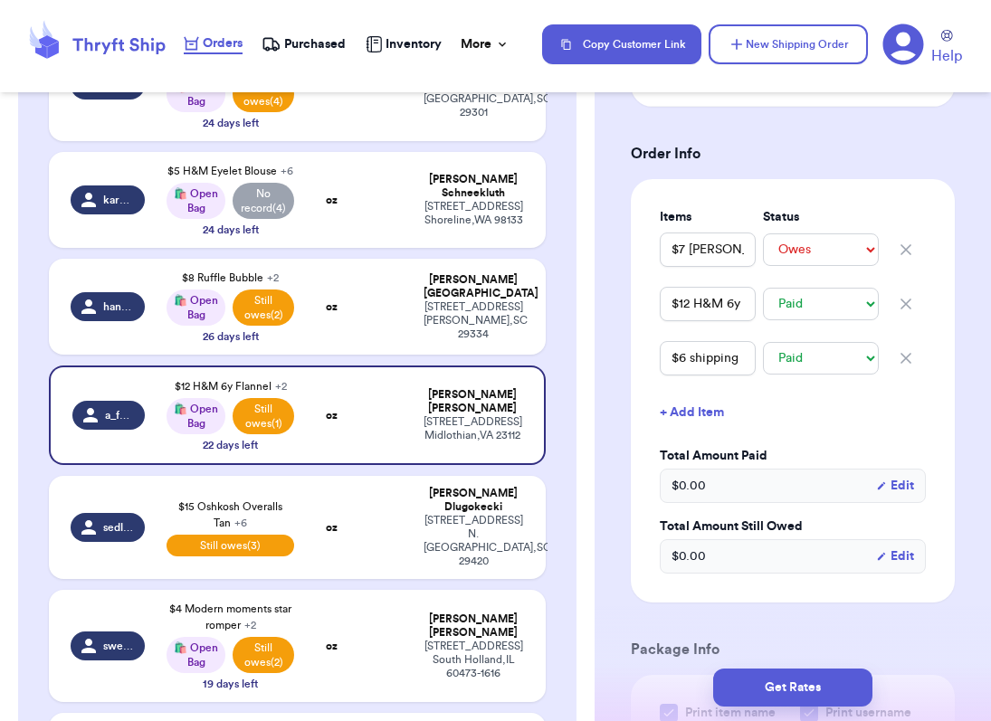
scroll to position [487, 0]
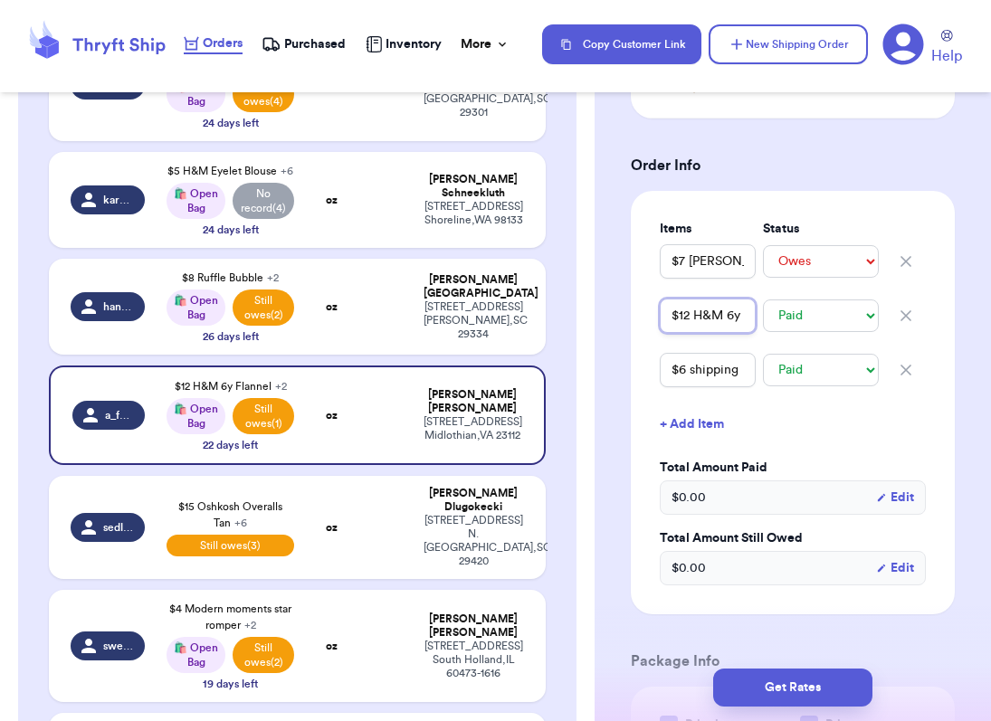
click at [739, 299] on input "$12 H&M 6y Flannel" at bounding box center [708, 316] width 96 height 34
click at [724, 299] on input "$12 H&M 6y Flannel" at bounding box center [708, 316] width 96 height 34
drag, startPoint x: 735, startPoint y: 275, endPoint x: 793, endPoint y: 274, distance: 58.8
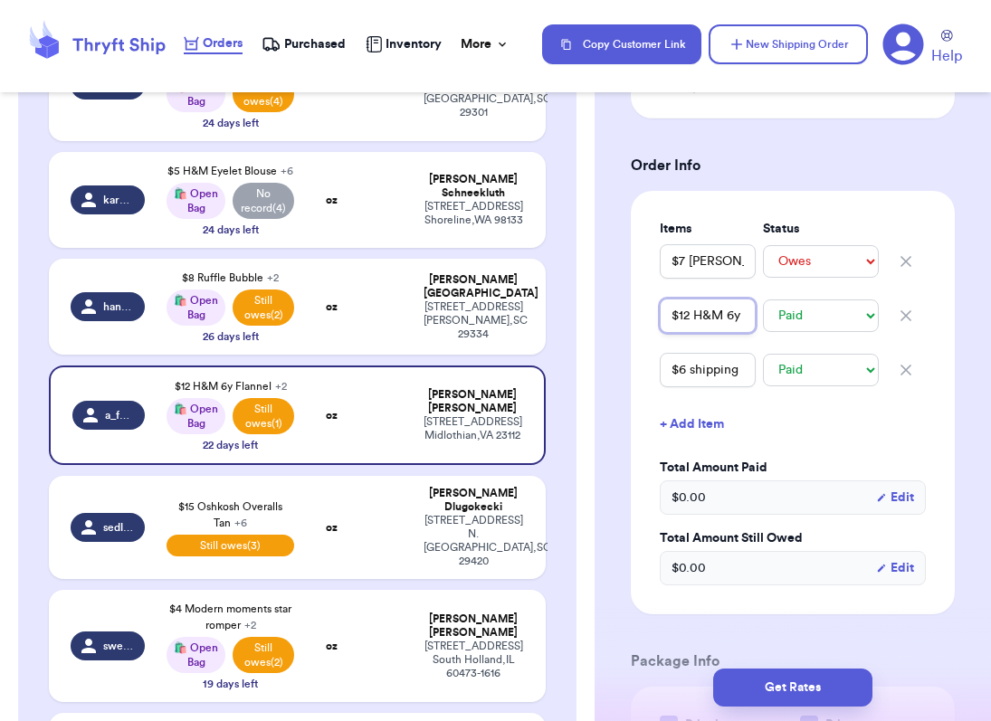
click at [793, 296] on div "$12 H&M 6y Flannel -- Paid Owes" at bounding box center [793, 316] width 266 height 40
click at [739, 353] on input "$6 shipping" at bounding box center [708, 370] width 96 height 34
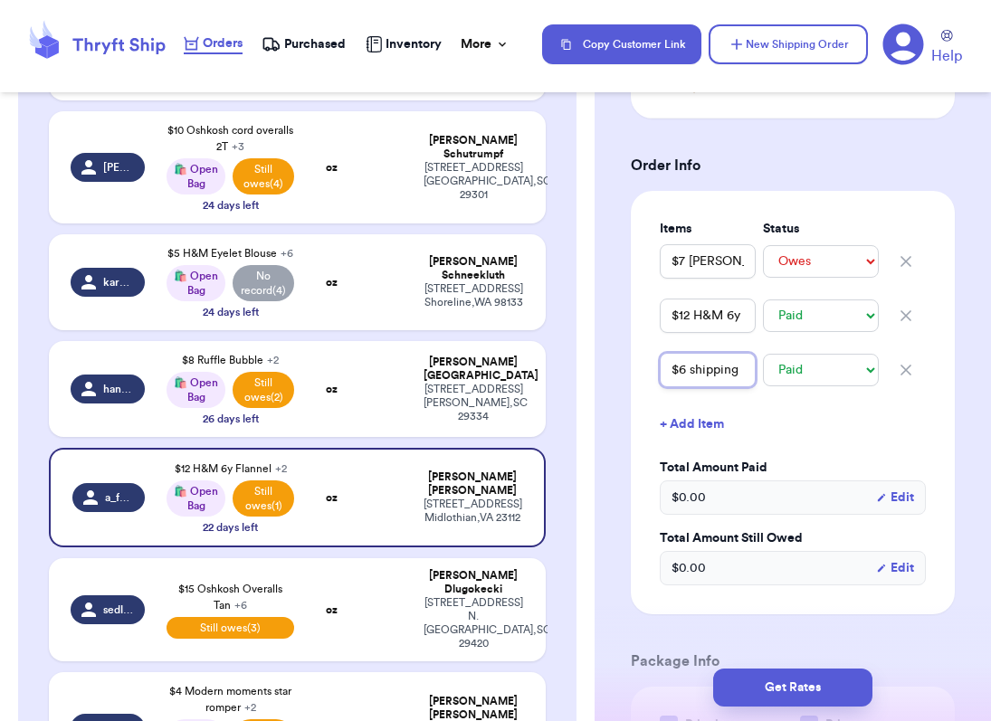
scroll to position [416, 0]
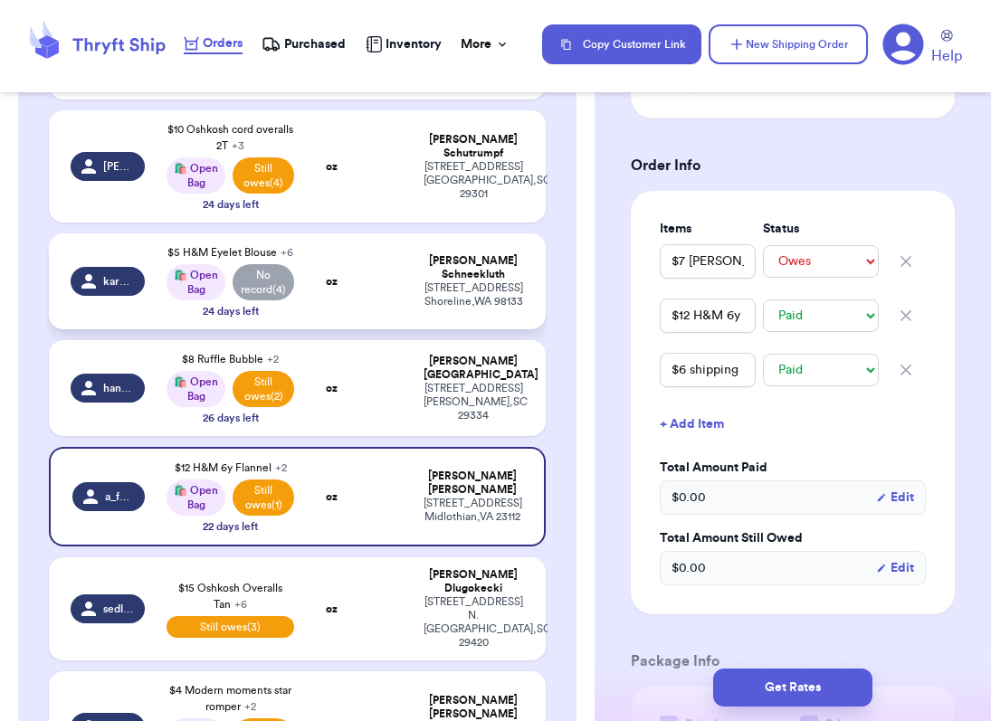
click at [309, 316] on td "oz" at bounding box center [331, 281] width 53 height 96
type input "$10 [PERSON_NAME] Cords"
select select "paid"
type input "$6.50 shipping"
type input "$5 H&M Eyelet Blouse"
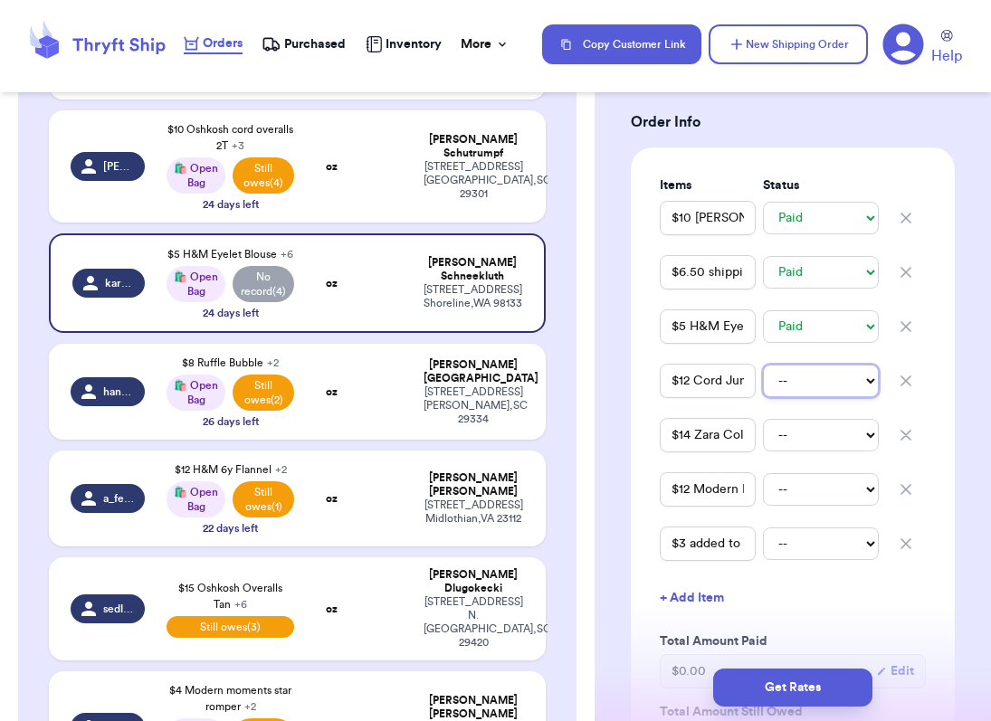
click at [827, 388] on select "-- Paid Owes" at bounding box center [821, 381] width 116 height 33
select select "paid"
click at [826, 445] on select "-- Paid Owes" at bounding box center [821, 435] width 116 height 33
select select "paid"
click at [816, 499] on select "-- Paid Owes" at bounding box center [821, 489] width 116 height 33
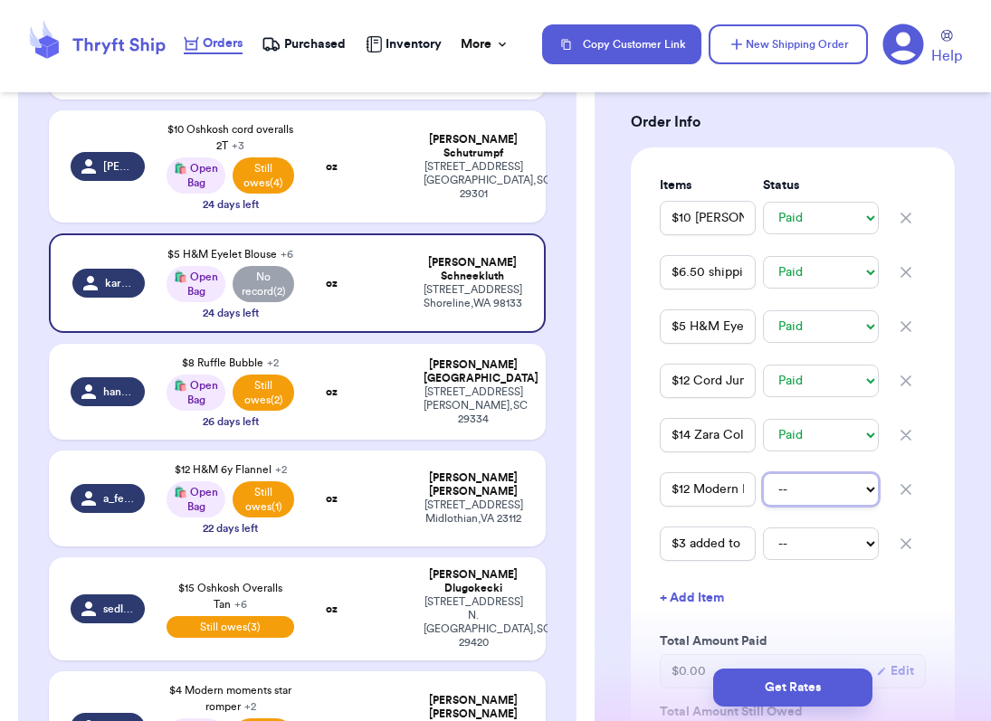
select select "paid"
click at [381, 145] on td at bounding box center [384, 166] width 53 height 112
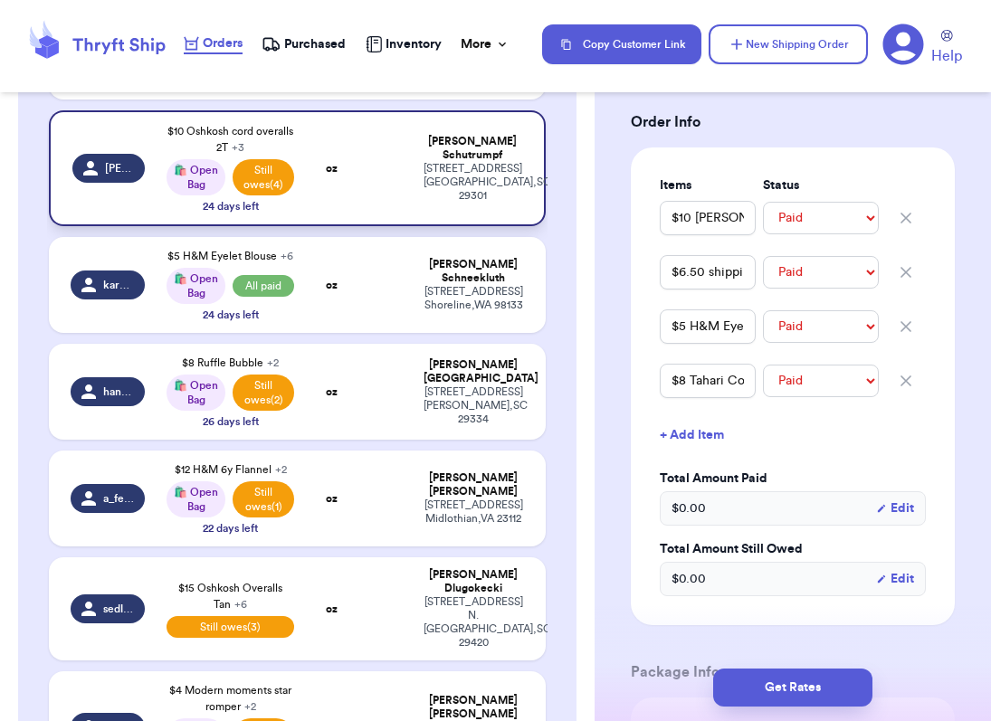
type input "$10 Oshkosh cord overalls 2T"
select select "unpaid"
type input "$5.50 Shipping"
select select "unpaid"
type input "$9 HA 8Y Cords"
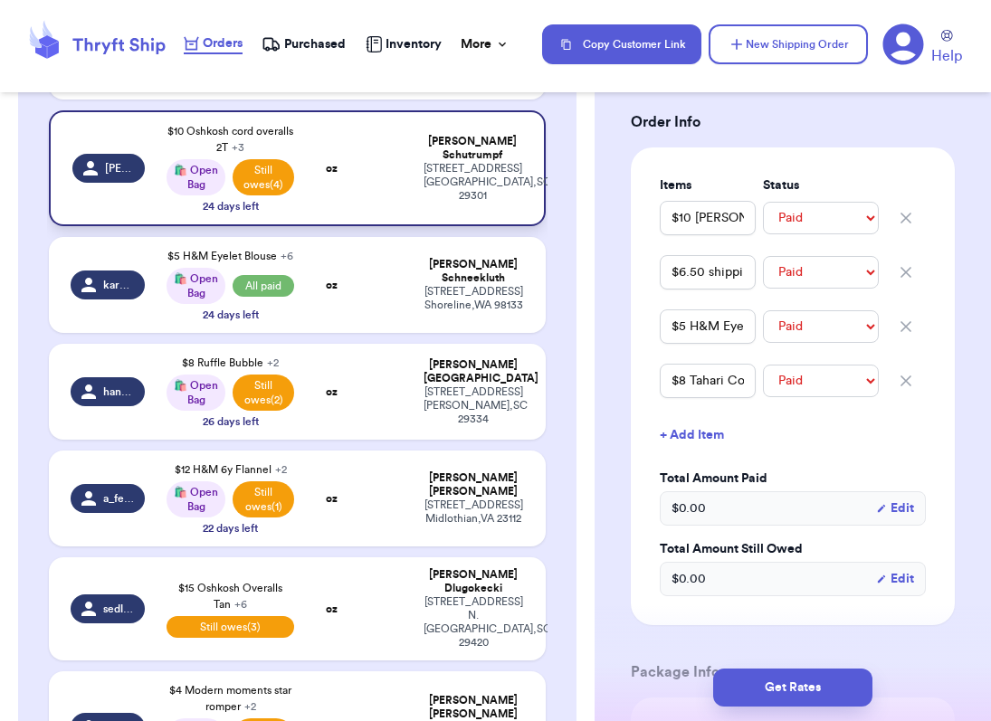
select select "unpaid"
type input "$8 Tahari Cord Skirt"
select select "unpaid"
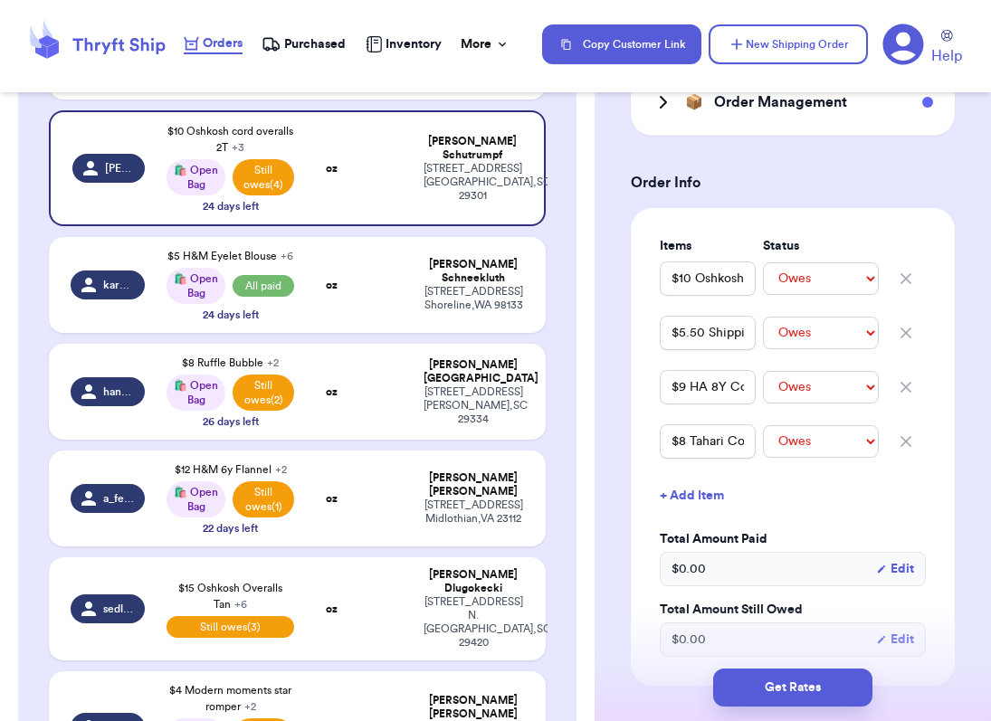
scroll to position [425, 0]
